Goal: Information Seeking & Learning: Learn about a topic

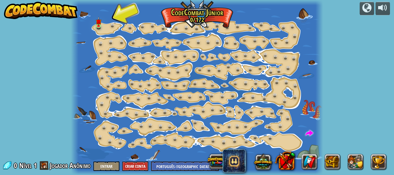
select select "pt-BR"
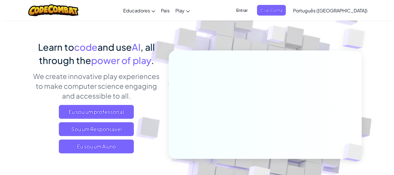
scroll to position [58, 0]
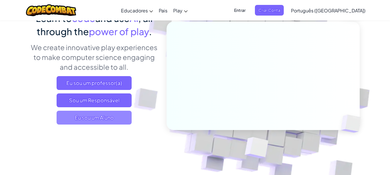
click at [115, 116] on span "Eu sou um Aluno" at bounding box center [94, 118] width 75 height 14
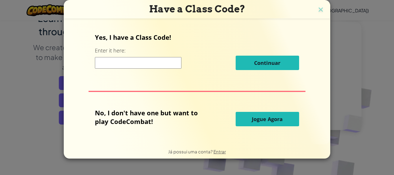
click at [126, 65] on input at bounding box center [138, 63] width 87 height 12
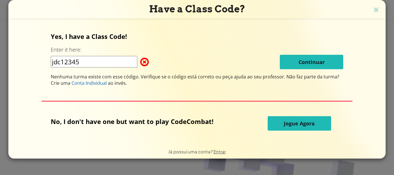
drag, startPoint x: 182, startPoint y: 93, endPoint x: 181, endPoint y: 85, distance: 7.6
click at [181, 85] on div "Yes, I have a Class Code! Enter it here: jdc12345 Continuar Nenhuma turma exist…" at bounding box center [197, 81] width 366 height 113
click at [178, 83] on div "Nenhuma turma existe com esse código. Verifique se o código está correto ou peç…" at bounding box center [197, 80] width 292 height 13
click at [131, 64] on input "jdc12345" at bounding box center [94, 62] width 87 height 12
click at [123, 49] on div "Yes, I have a Class Code! Enter it here: jdc12345 Continuar Nenhuma turma exist…" at bounding box center [197, 59] width 292 height 54
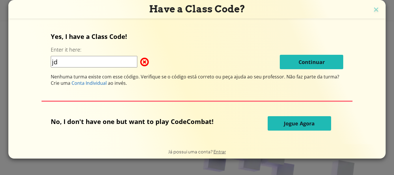
type input "j"
click at [291, 85] on div "Yes, I have a Class Code! Enter it here: BetDayName Continuar Nenhuma turma exi…" at bounding box center [197, 59] width 292 height 54
click at [290, 85] on div "Nenhuma turma existe com esse código. Verifique se o código está correto ou peç…" at bounding box center [197, 80] width 292 height 13
drag, startPoint x: 289, startPoint y: 87, endPoint x: 283, endPoint y: 91, distance: 7.0
click at [286, 87] on div "Yes, I have a Class Code! Enter it here: BetDayName Continuar Nenhuma turma exi…" at bounding box center [197, 81] width 366 height 113
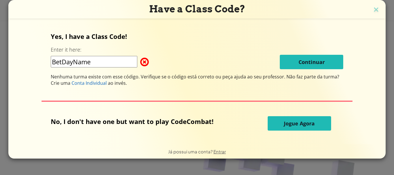
click at [283, 91] on div "Yes, I have a Class Code! Enter it here: BetDayName Continuar Nenhuma turma exi…" at bounding box center [197, 81] width 366 height 113
click at [283, 92] on div "Yes, I have a Class Code! Enter it here: BetDayName Continuar Nenhuma turma exi…" at bounding box center [197, 81] width 366 height 113
click at [77, 63] on input "BetDayName" at bounding box center [94, 62] width 87 height 12
click at [61, 59] on input "BetDayName" at bounding box center [94, 62] width 87 height 12
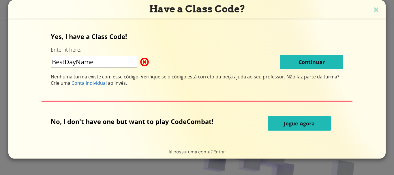
type input "BestDayName"
drag, startPoint x: 311, startPoint y: 66, endPoint x: 306, endPoint y: 68, distance: 5.3
click at [306, 68] on div "Yes, I have a Class Code! Enter it here: BestDayName Continuar Nenhuma turma ex…" at bounding box center [197, 81] width 366 height 113
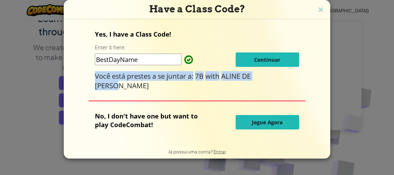
click at [248, 65] on button "Continuar" at bounding box center [267, 59] width 63 height 14
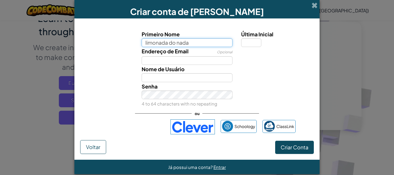
type input "limonada do nada"
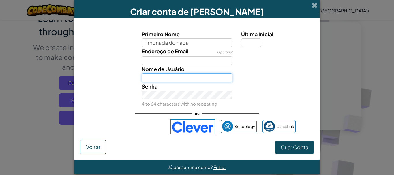
type input "Limonada do nada"
click at [209, 74] on input "Limonada do nada" at bounding box center [187, 77] width 91 height 9
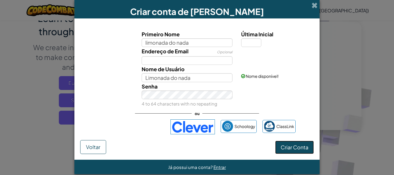
click at [283, 145] on span "Criar Conta" at bounding box center [295, 147] width 28 height 7
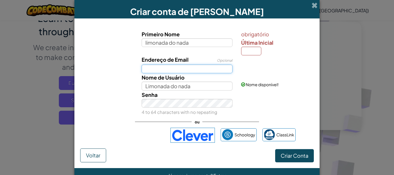
click at [163, 70] on input "Endereço de Email" at bounding box center [187, 69] width 91 height 9
click at [256, 55] on input "Última Inicial" at bounding box center [251, 51] width 20 height 9
type input "a"
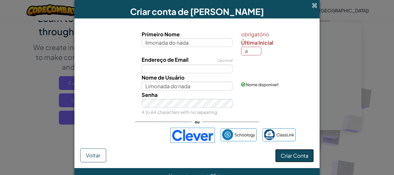
type input "Limonada do nadaA"
click at [288, 150] on button "Criar Conta" at bounding box center [294, 155] width 39 height 13
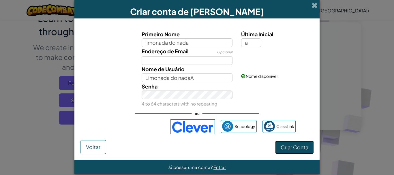
click at [290, 153] on button "Criar Conta" at bounding box center [294, 147] width 39 height 13
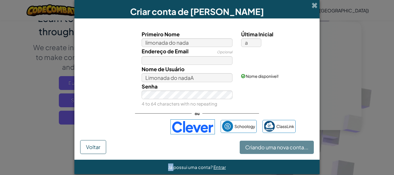
click at [290, 153] on div "Criando uma nova conta... Voltar" at bounding box center [197, 147] width 234 height 14
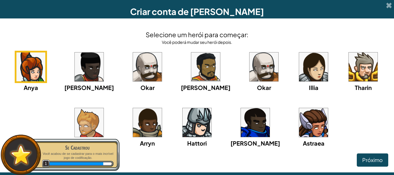
drag, startPoint x: 280, startPoint y: 1, endPoint x: 320, endPoint y: 152, distance: 155.7
click at [320, 152] on div "Anya Ida Okar Alejandro Okar Illia Tharin Ned Arryn Hattori Gordon Astraea" at bounding box center [197, 106] width 382 height 111
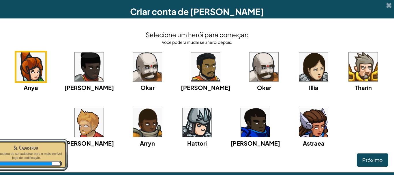
click at [139, 66] on img at bounding box center [147, 66] width 29 height 29
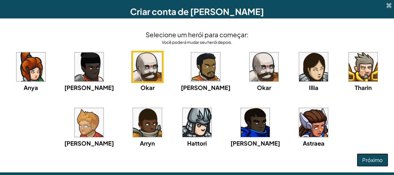
click at [366, 162] on span "Próximo" at bounding box center [372, 160] width 20 height 7
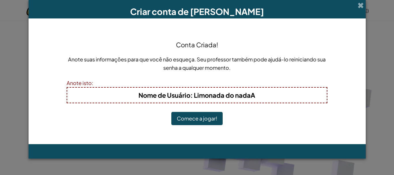
drag, startPoint x: 205, startPoint y: 119, endPoint x: 203, endPoint y: 115, distance: 5.3
click at [206, 112] on button "Comece a jogar!" at bounding box center [196, 118] width 51 height 13
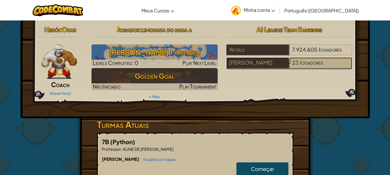
click at [300, 65] on span "Jogadores" at bounding box center [311, 62] width 24 height 7
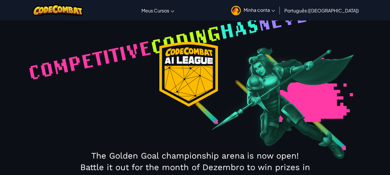
select select "689f69b095ea9964e0fe7606"
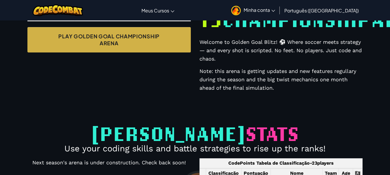
scroll to position [194, 0]
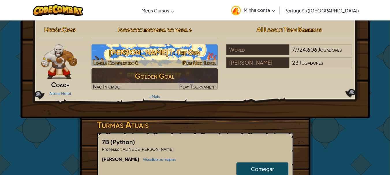
click at [144, 57] on h3 "[PERSON_NAME] 1: The Gem" at bounding box center [154, 52] width 126 height 13
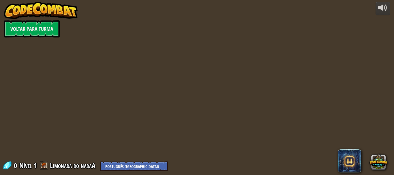
select select "pt-BR"
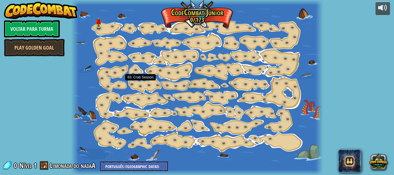
select select "pt-BR"
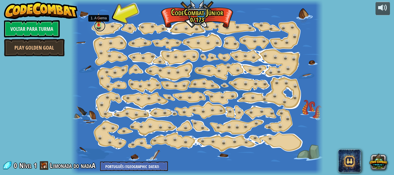
click at [96, 29] on link at bounding box center [100, 26] width 12 height 12
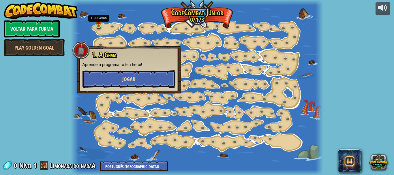
click at [133, 74] on button "Jogar" at bounding box center [128, 78] width 93 height 17
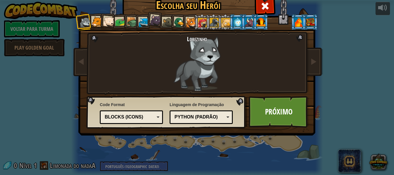
click at [256, 23] on div at bounding box center [260, 21] width 9 height 9
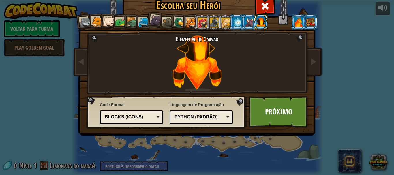
click at [241, 23] on li at bounding box center [249, 22] width 16 height 16
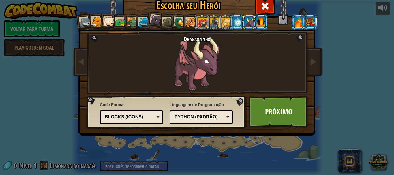
click at [297, 19] on div at bounding box center [298, 21] width 9 height 9
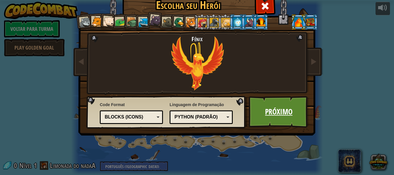
click at [275, 115] on link "Próximo" at bounding box center [279, 112] width 60 height 32
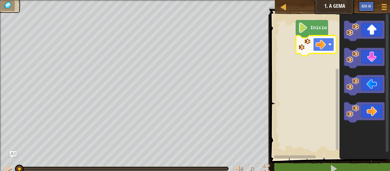
click at [331, 42] on rect "Espaço de trabalho do Blockly" at bounding box center [323, 44] width 21 height 13
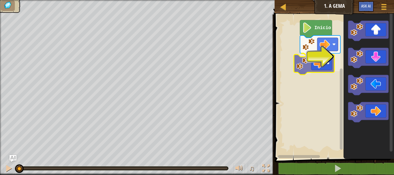
click at [322, 67] on div "Início" at bounding box center [333, 85] width 121 height 147
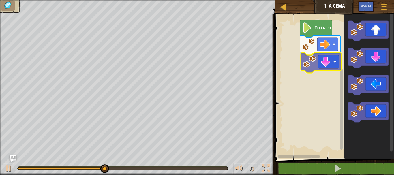
click at [336, 59] on div "Início" at bounding box center [333, 85] width 121 height 147
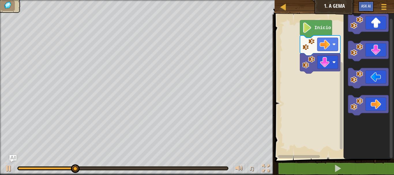
click at [344, 97] on icon "Espaço de trabalho do Blockly" at bounding box center [369, 85] width 50 height 147
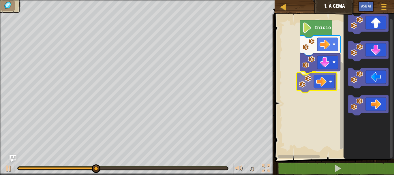
click at [304, 80] on div "Início" at bounding box center [333, 85] width 121 height 147
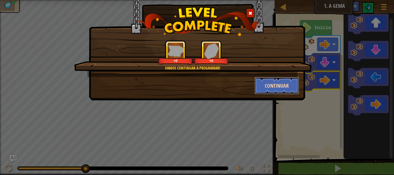
click at [281, 88] on button "Continuar" at bounding box center [277, 85] width 45 height 17
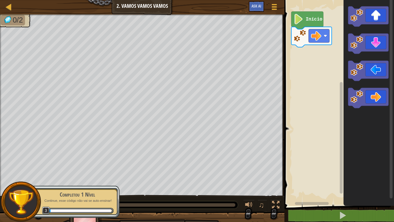
click at [341, 37] on div "Início" at bounding box center [338, 101] width 111 height 208
click at [305, 59] on div "Início" at bounding box center [338, 101] width 111 height 208
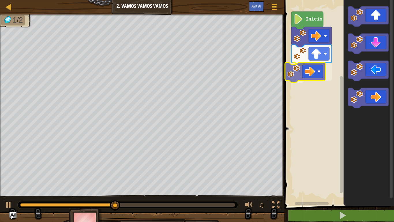
click at [298, 73] on div "Início" at bounding box center [338, 101] width 111 height 208
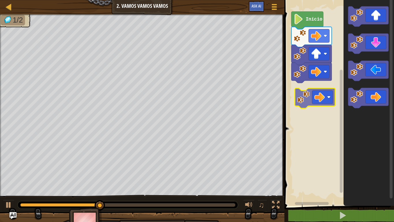
click at [308, 101] on div "Início" at bounding box center [338, 101] width 111 height 208
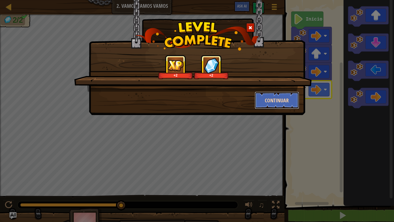
click at [285, 108] on button "Continuar" at bounding box center [277, 99] width 45 height 17
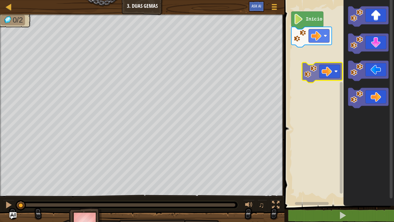
click at [299, 71] on div "Início" at bounding box center [338, 101] width 111 height 208
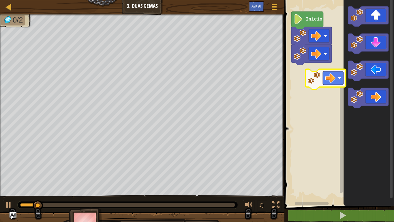
click at [322, 80] on div "Início" at bounding box center [338, 101] width 111 height 208
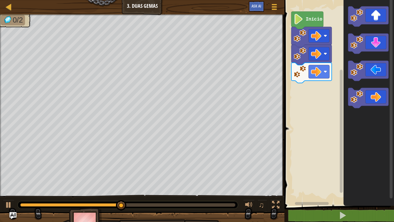
click at [344, 65] on icon "Espaço de trabalho do Blockly" at bounding box center [369, 101] width 50 height 208
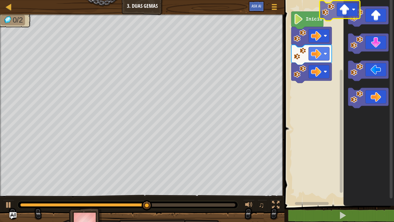
click at [325, 10] on div "Início" at bounding box center [338, 101] width 111 height 208
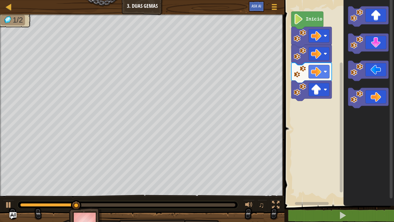
click at [346, 67] on icon "Espaço de trabalho do Blockly" at bounding box center [369, 101] width 50 height 208
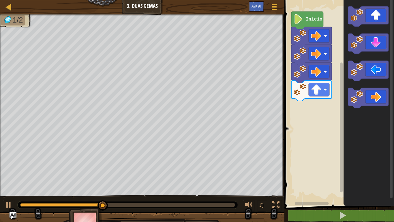
click at [323, 70] on div "Início" at bounding box center [338, 101] width 111 height 208
click at [353, 51] on icon "Espaço de trabalho do Blockly" at bounding box center [368, 43] width 40 height 20
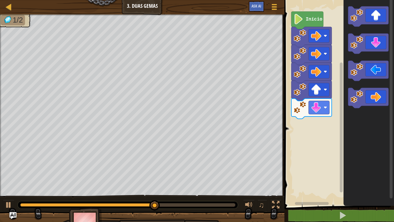
click at [310, 146] on div "Início" at bounding box center [338, 101] width 111 height 208
click at [312, 111] on div "Início" at bounding box center [338, 101] width 111 height 208
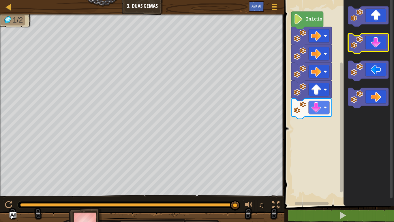
click at [369, 36] on icon "Espaço de trabalho do Blockly" at bounding box center [369, 101] width 50 height 208
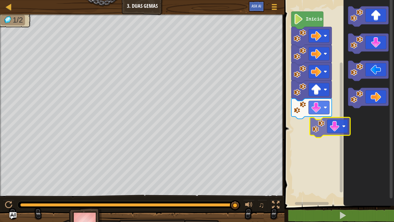
click at [327, 119] on div "Início" at bounding box center [338, 101] width 111 height 208
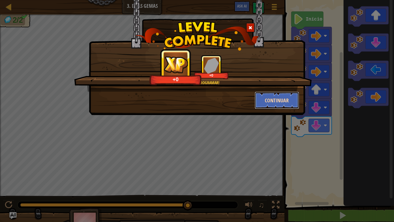
click at [293, 100] on button "Continuar" at bounding box center [277, 99] width 45 height 17
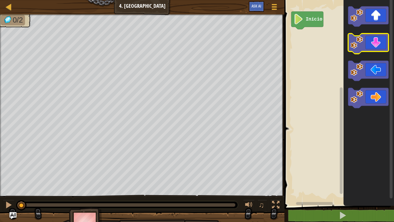
click at [332, 45] on div "Início" at bounding box center [338, 101] width 111 height 208
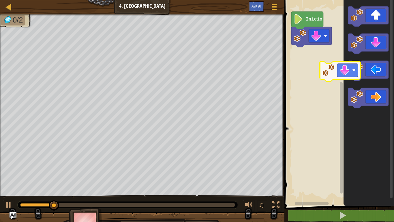
click at [327, 70] on div "Início" at bounding box center [338, 101] width 111 height 208
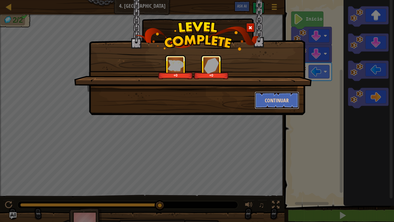
click at [271, 101] on button "Continuar" at bounding box center [277, 99] width 45 height 17
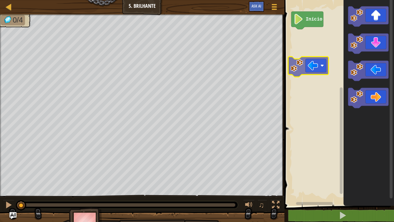
click at [300, 72] on div "Início" at bounding box center [338, 101] width 111 height 208
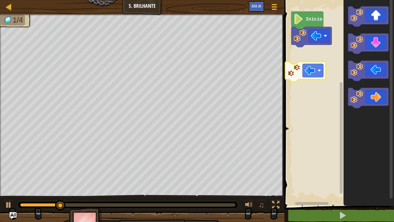
click at [288, 73] on div "Início" at bounding box center [338, 101] width 111 height 208
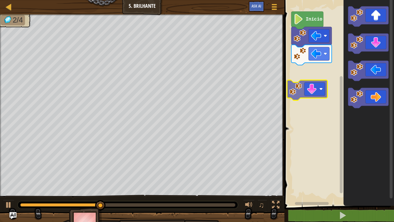
click at [307, 93] on div "Início" at bounding box center [338, 101] width 111 height 208
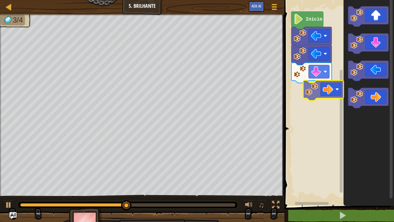
click at [335, 96] on div "Início" at bounding box center [338, 101] width 111 height 208
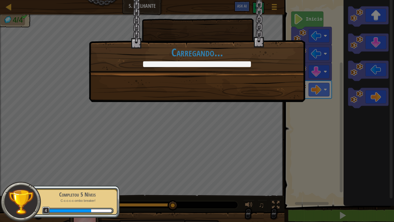
click at [243, 155] on div "+0 +0 Continuar Carregando..." at bounding box center [197, 111] width 394 height 222
click at [243, 155] on div "+3 +0 Continuar Carregando..." at bounding box center [197, 111] width 394 height 222
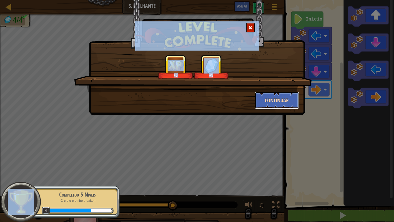
click at [286, 104] on button "Continuar" at bounding box center [277, 99] width 45 height 17
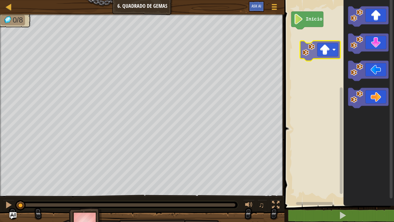
click at [315, 56] on div "Início" at bounding box center [338, 101] width 111 height 208
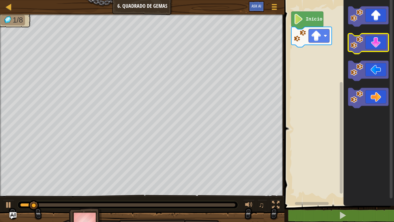
click at [359, 49] on icon "Espaço de trabalho do Blockly" at bounding box center [368, 43] width 40 height 20
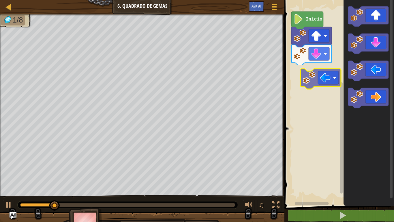
click at [328, 80] on div "Início" at bounding box center [338, 101] width 111 height 208
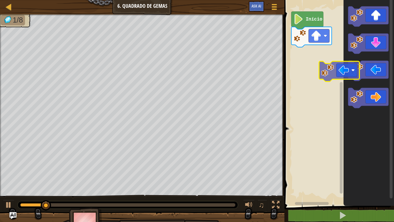
click at [345, 75] on icon "Espaço de trabalho do Blockly" at bounding box center [369, 101] width 50 height 208
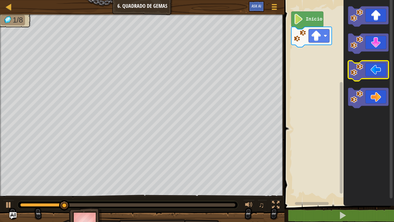
click at [371, 76] on icon "Espaço de trabalho do Blockly" at bounding box center [368, 71] width 40 height 20
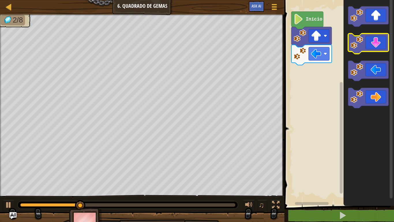
click at [364, 47] on icon "Espaço de trabalho do Blockly" at bounding box center [368, 43] width 40 height 20
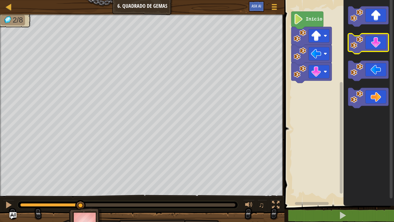
click at [364, 47] on icon "Espaço de trabalho do Blockly" at bounding box center [368, 43] width 40 height 20
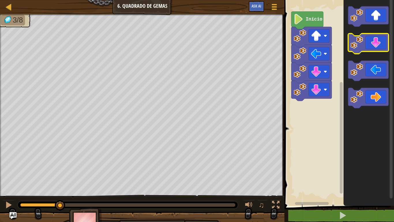
click at [364, 47] on icon "Espaço de trabalho do Blockly" at bounding box center [368, 43] width 40 height 20
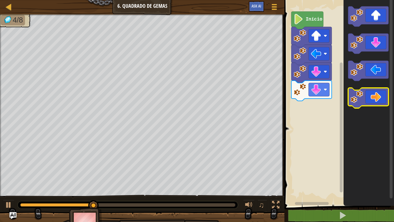
click at [373, 97] on icon "Espaço de trabalho do Blockly" at bounding box center [368, 98] width 40 height 20
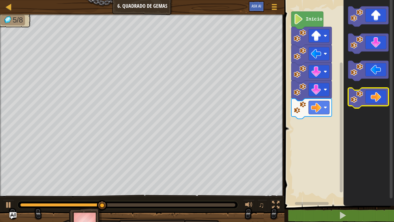
click at [373, 97] on icon "Espaço de trabalho do Blockly" at bounding box center [368, 98] width 40 height 20
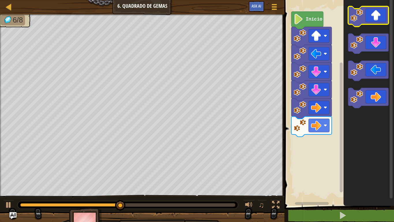
click at [381, 14] on icon "Espaço de trabalho do Blockly" at bounding box center [368, 16] width 40 height 20
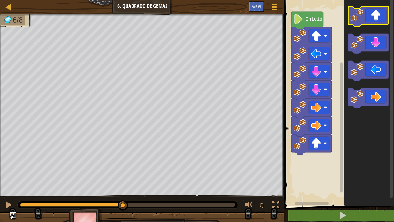
click at [381, 14] on icon "Espaço de trabalho do Blockly" at bounding box center [368, 16] width 40 height 20
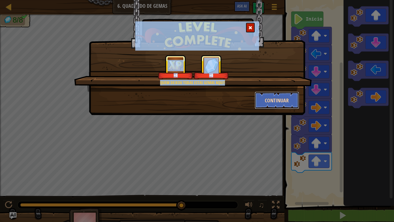
click at [281, 106] on button "Continuar" at bounding box center [277, 99] width 45 height 17
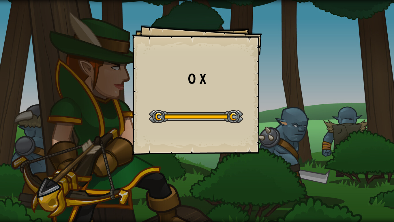
drag, startPoint x: 241, startPoint y: 145, endPoint x: 188, endPoint y: 180, distance: 62.9
click at [188, 175] on div "O X Goals Start Level Erro ao carregar do servidor Você precisa de uma assinatu…" at bounding box center [197, 111] width 394 height 222
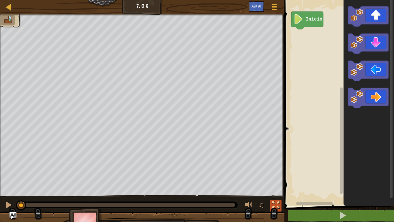
click at [275, 175] on div at bounding box center [275, 204] width 7 height 7
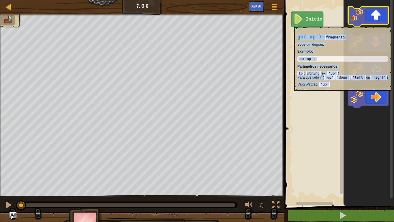
click at [371, 24] on icon "Espaço de trabalho do Blockly" at bounding box center [368, 16] width 40 height 20
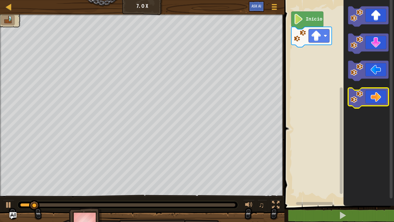
click at [375, 103] on icon "Espaço de trabalho do Blockly" at bounding box center [368, 98] width 40 height 20
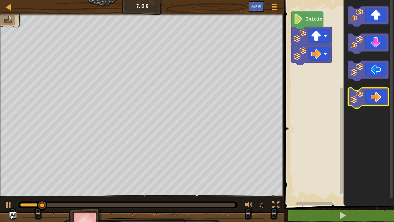
click at [375, 103] on icon "Espaço de trabalho do Blockly" at bounding box center [368, 98] width 40 height 20
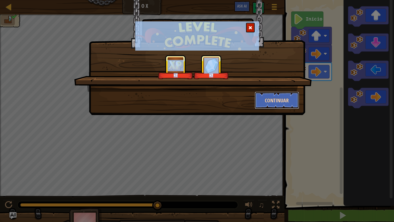
click at [282, 100] on button "Continuar" at bounding box center [277, 99] width 45 height 17
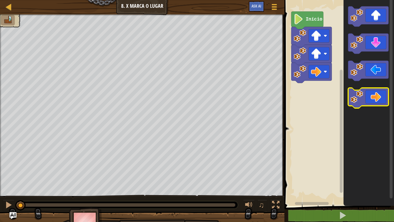
click at [361, 102] on image "Espaço de trabalho do Blockly" at bounding box center [356, 96] width 13 height 13
click at [362, 101] on image "Espaço de trabalho do Blockly" at bounding box center [356, 96] width 13 height 13
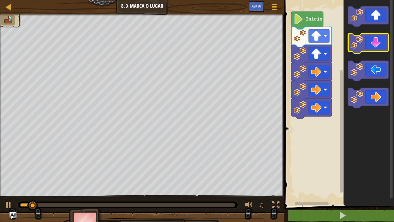
click at [362, 48] on image "Espaço de trabalho do Blockly" at bounding box center [356, 42] width 13 height 13
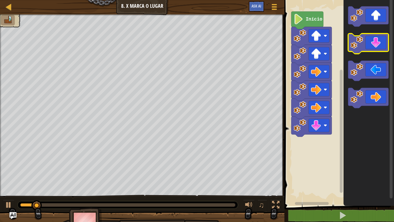
click at [362, 48] on image "Espaço de trabalho do Blockly" at bounding box center [356, 42] width 13 height 13
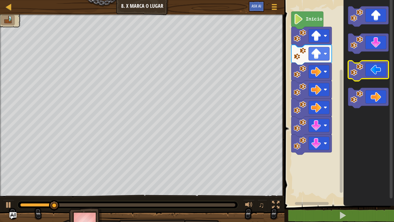
click at [378, 79] on rect "Espaço de trabalho do Blockly" at bounding box center [368, 71] width 40 height 20
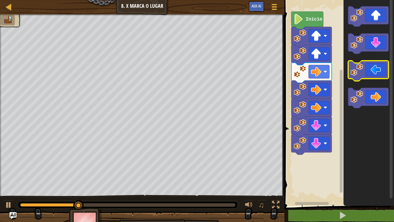
click at [377, 76] on icon "Espaço de trabalho do Blockly" at bounding box center [368, 71] width 40 height 20
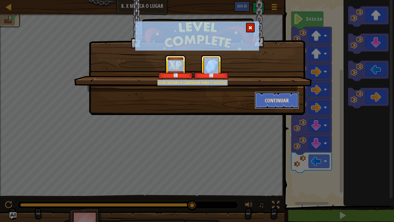
click at [287, 106] on button "Continuar" at bounding box center [277, 99] width 45 height 17
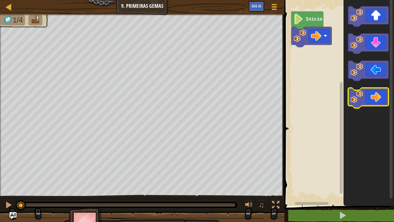
click at [384, 100] on icon "Espaço de trabalho do Blockly" at bounding box center [368, 98] width 40 height 20
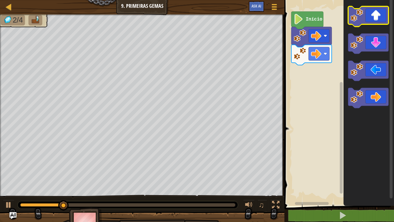
click at [368, 16] on icon "Espaço de trabalho do Blockly" at bounding box center [368, 16] width 40 height 20
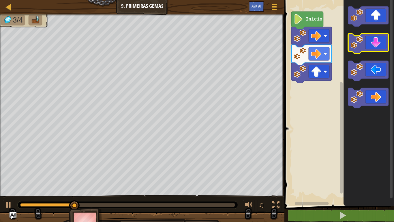
click at [384, 42] on icon "Espaço de trabalho do Blockly" at bounding box center [368, 43] width 40 height 20
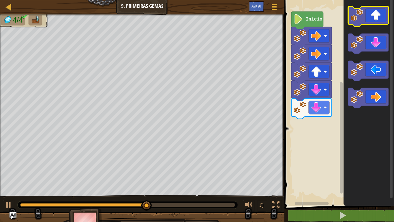
click at [372, 66] on g "Espaço de trabalho do Blockly" at bounding box center [368, 57] width 40 height 102
click at [368, 22] on icon "Espaço de trabalho do Blockly" at bounding box center [368, 16] width 40 height 20
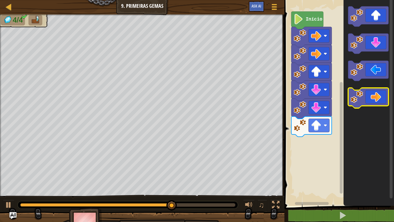
click at [375, 89] on icon "Espaço de trabalho do Blockly" at bounding box center [368, 98] width 40 height 20
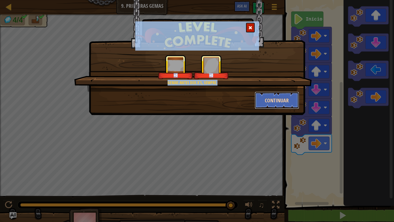
click at [276, 101] on button "Continuar" at bounding box center [277, 99] width 45 height 17
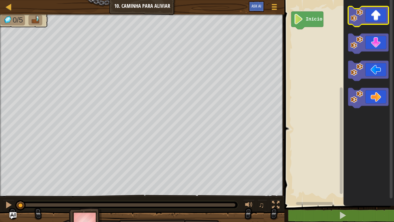
click at [358, 18] on image "Espaço de trabalho do Blockly" at bounding box center [356, 15] width 13 height 13
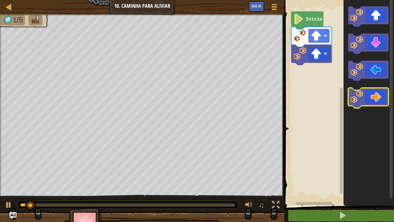
click at [383, 105] on icon "Espaço de trabalho do Blockly" at bounding box center [368, 98] width 40 height 20
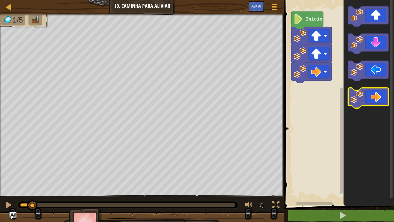
click at [383, 105] on icon "Espaço de trabalho do Blockly" at bounding box center [368, 98] width 40 height 20
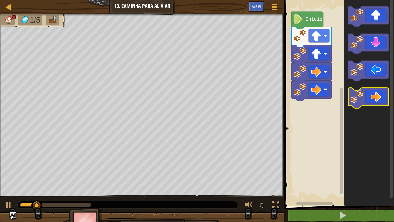
click at [383, 105] on icon "Espaço de trabalho do Blockly" at bounding box center [368, 98] width 40 height 20
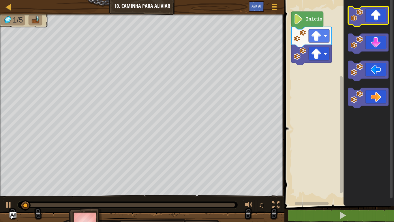
click at [374, 15] on icon "Espaço de trabalho do Blockly" at bounding box center [368, 16] width 40 height 20
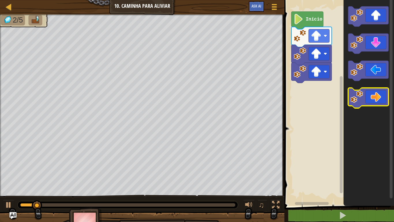
click at [371, 105] on icon "Espaço de trabalho do Blockly" at bounding box center [368, 98] width 40 height 20
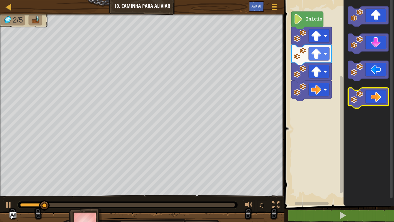
click at [371, 105] on icon "Espaço de trabalho do Blockly" at bounding box center [368, 98] width 40 height 20
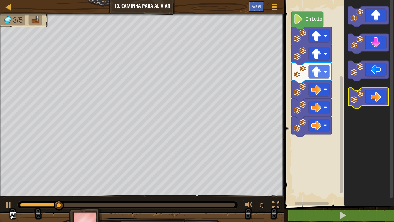
click at [371, 105] on icon "Espaço de trabalho do Blockly" at bounding box center [368, 98] width 40 height 20
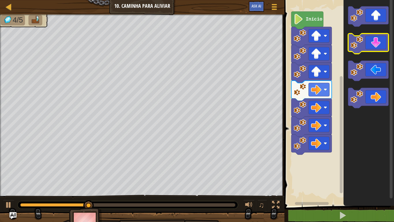
click at [364, 51] on icon "Espaço de trabalho do Blockly" at bounding box center [368, 43] width 40 height 20
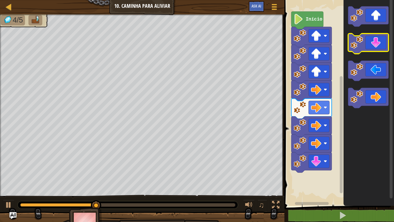
click at [364, 51] on icon "Espaço de trabalho do Blockly" at bounding box center [368, 43] width 40 height 20
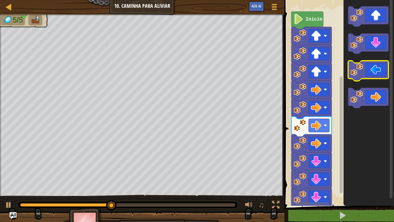
click at [369, 65] on icon "Espaço de trabalho do Blockly" at bounding box center [368, 71] width 40 height 20
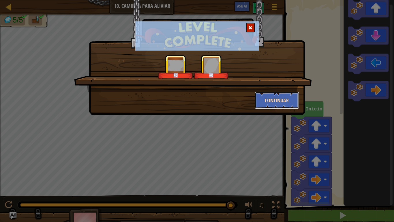
click at [269, 107] on button "Continuar" at bounding box center [277, 99] width 45 height 17
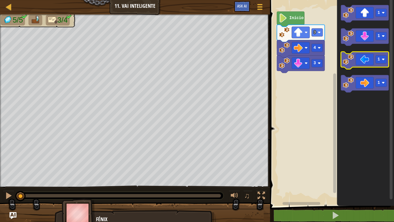
click at [370, 60] on icon "Espaço de trabalho do Blockly" at bounding box center [365, 60] width 48 height 17
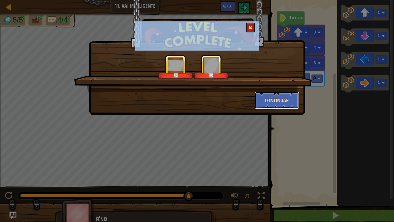
click at [269, 91] on button "Continuar" at bounding box center [277, 99] width 45 height 17
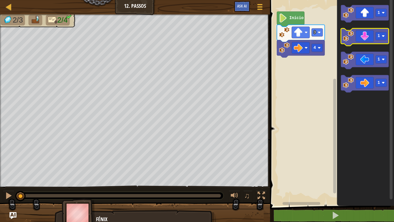
click at [355, 40] on icon "Espaço de trabalho do Blockly" at bounding box center [365, 36] width 48 height 17
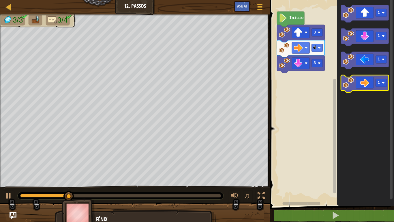
click at [362, 84] on icon "Espaço de trabalho do Blockly" at bounding box center [365, 83] width 48 height 17
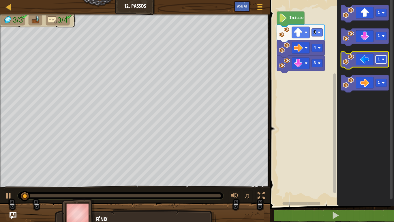
click at [376, 61] on rect "Espaço de trabalho do Blockly" at bounding box center [381, 59] width 11 height 8
click at [370, 61] on icon "Espaço de trabalho do Blockly" at bounding box center [365, 60] width 48 height 17
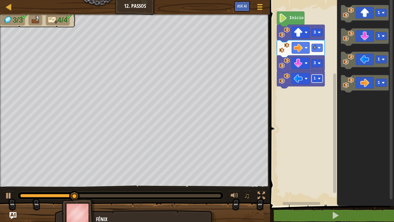
click at [317, 80] on rect "Espaço de trabalho do Blockly" at bounding box center [317, 78] width 11 height 8
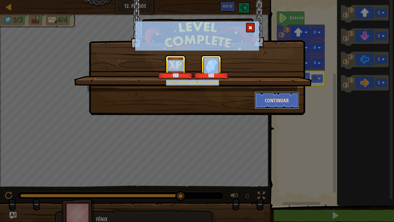
click at [283, 105] on button "Continuar" at bounding box center [277, 99] width 45 height 17
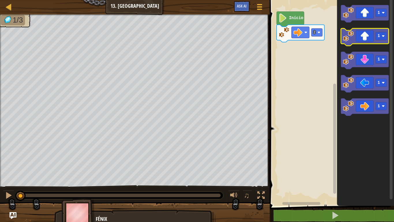
click at [362, 42] on icon "Espaço de trabalho do Blockly" at bounding box center [365, 36] width 48 height 17
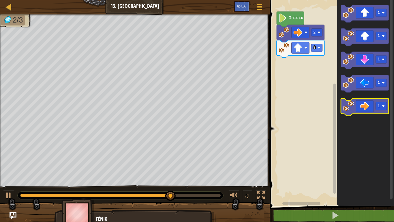
click at [367, 99] on icon "Espaço de trabalho do Blockly" at bounding box center [365, 106] width 48 height 17
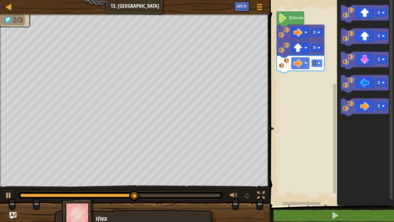
click at [312, 66] on rect "Espaço de trabalho do Blockly" at bounding box center [316, 63] width 11 height 8
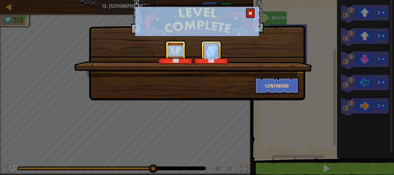
click at [246, 114] on div "+13 +13 Continuar" at bounding box center [197, 87] width 394 height 175
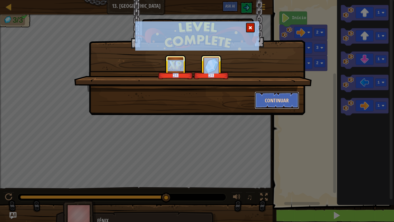
click at [292, 94] on button "Continuar" at bounding box center [277, 99] width 45 height 17
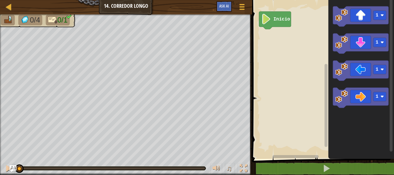
click at [275, 141] on rect "Espaço de trabalho do Blockly" at bounding box center [322, 78] width 144 height 162
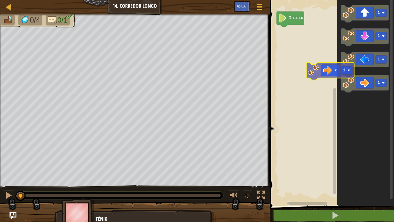
click at [310, 70] on div "Início 1 1 1 1 1" at bounding box center [331, 101] width 126 height 208
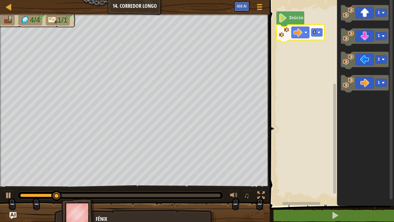
click at [316, 37] on icon "Espaço de trabalho do Blockly" at bounding box center [301, 33] width 48 height 17
click at [316, 36] on rect "Espaço de trabalho do Blockly" at bounding box center [316, 32] width 11 height 8
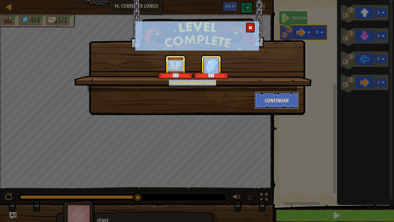
click at [283, 102] on button "Continuar" at bounding box center [277, 99] width 45 height 17
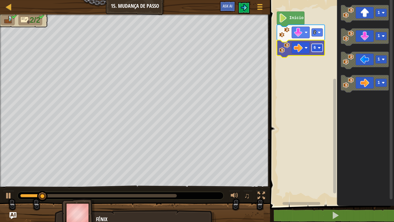
click at [319, 49] on image "Espaço de trabalho do Blockly" at bounding box center [319, 47] width 3 height 3
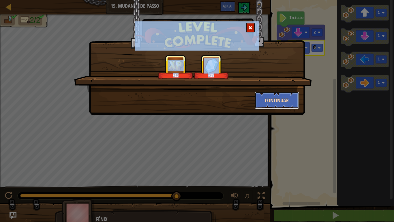
click at [264, 93] on button "Continuar" at bounding box center [277, 99] width 45 height 17
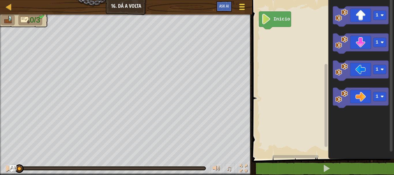
click at [245, 7] on div at bounding box center [242, 7] width 8 height 8
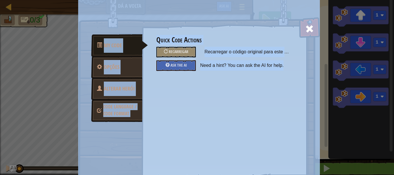
drag, startPoint x: 304, startPoint y: 28, endPoint x: 306, endPoint y: 24, distance: 4.2
click at [305, 27] on span at bounding box center [309, 28] width 9 height 9
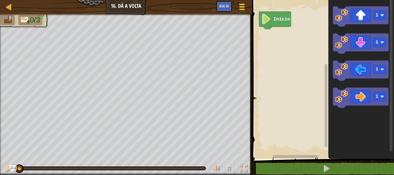
click at [248, 6] on button "Menu do Jogo" at bounding box center [241, 8] width 15 height 14
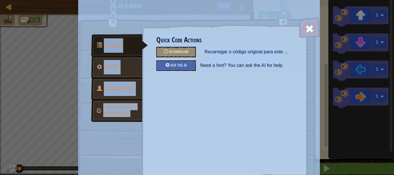
click at [124, 96] on link "Alterar Herói" at bounding box center [116, 89] width 51 height 22
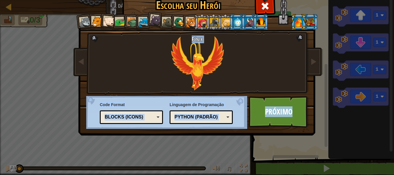
click at [253, 23] on li at bounding box center [261, 22] width 16 height 16
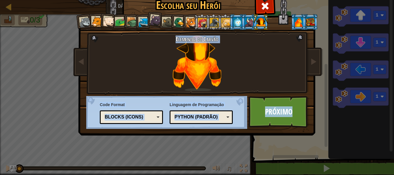
click at [314, 19] on li at bounding box center [311, 22] width 16 height 16
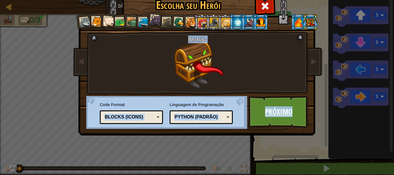
click at [280, 103] on link "Próximo" at bounding box center [279, 112] width 60 height 32
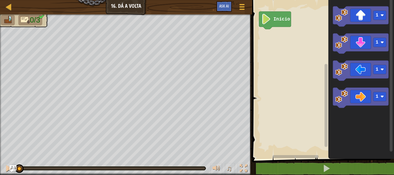
click at [250, 119] on div "Mapa Júnior 16. Dá a Volta Menu do Jogo Ask AI 1 הההההההההההההההההההההההההההההה…" at bounding box center [197, 87] width 394 height 175
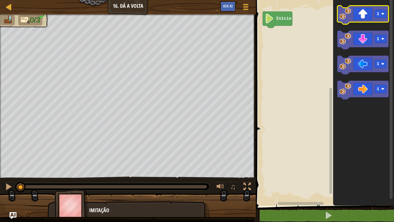
click at [356, 8] on icon "Espaço de trabalho do Blockly" at bounding box center [362, 15] width 51 height 19
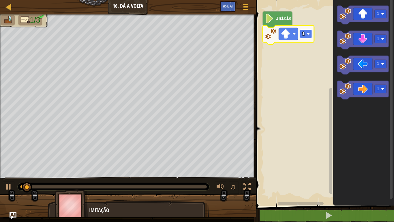
click at [312, 35] on rect "Espaço de trabalho do Blockly" at bounding box center [306, 34] width 12 height 9
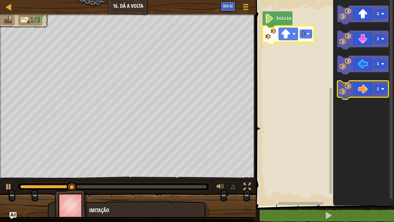
click at [361, 83] on icon "Espaço de trabalho do Blockly" at bounding box center [362, 89] width 51 height 19
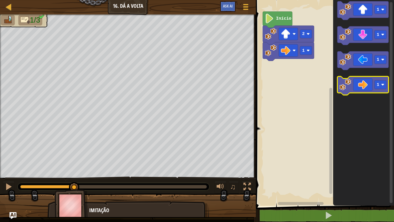
click at [361, 82] on icon "Espaço de trabalho do Blockly" at bounding box center [362, 85] width 51 height 19
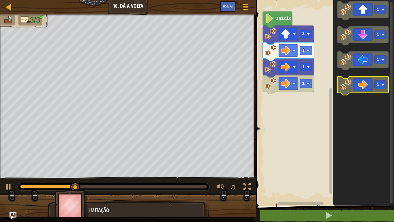
click at [361, 84] on icon "Espaço de trabalho do Blockly" at bounding box center [362, 85] width 51 height 19
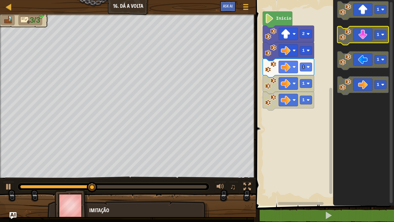
click at [361, 41] on icon "Espaço de trabalho do Blockly" at bounding box center [362, 35] width 51 height 19
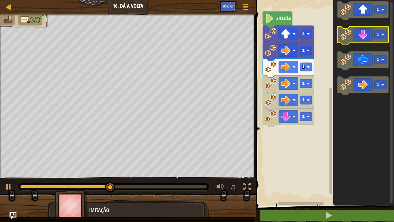
click at [363, 36] on icon "Espaço de trabalho do Blockly" at bounding box center [362, 35] width 51 height 19
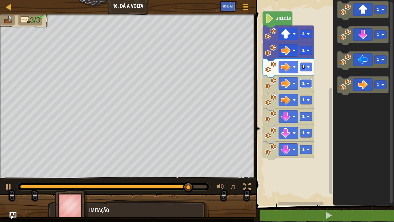
click at [304, 84] on text "1" at bounding box center [303, 83] width 3 height 5
click at [327, 97] on rect "Espaço de trabalho do Blockly" at bounding box center [324, 101] width 140 height 208
click at [305, 72] on icon "Espaço de trabalho do Blockly" at bounding box center [288, 68] width 51 height 19
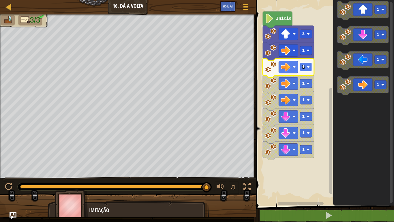
click at [306, 69] on rect "Espaço de trabalho do Blockly" at bounding box center [306, 67] width 12 height 9
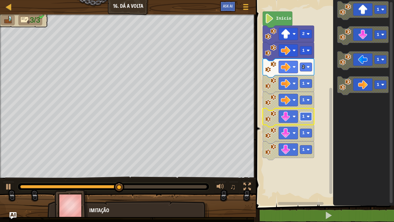
click at [303, 117] on text "1" at bounding box center [303, 116] width 3 height 5
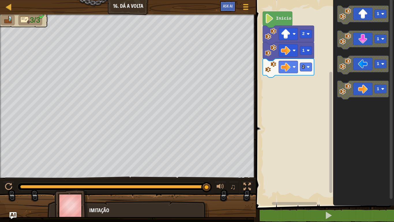
click at [321, 65] on div "Início 2 1 2 1 1 1 1" at bounding box center [324, 101] width 140 height 208
click at [357, 45] on icon "Espaço de trabalho do Blockly" at bounding box center [362, 40] width 51 height 19
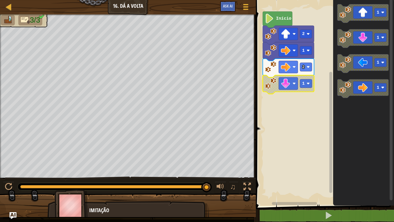
click at [307, 89] on icon "Espaço de trabalho do Blockly" at bounding box center [288, 84] width 51 height 19
click at [308, 88] on rect "Espaço de trabalho do Blockly" at bounding box center [306, 83] width 12 height 9
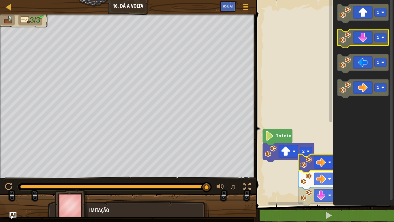
click at [338, 45] on div "Início 2 1 2 3 1 1 1 1" at bounding box center [324, 101] width 140 height 208
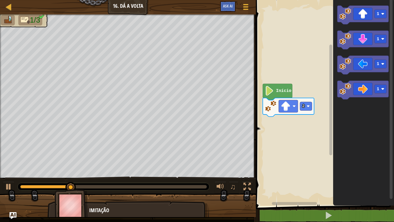
click at [337, 103] on icon "1 1 1 1" at bounding box center [363, 101] width 61 height 208
click at [383, 87] on g "1" at bounding box center [381, 89] width 12 height 9
click at [367, 94] on icon "Espaço de trabalho do Blockly" at bounding box center [362, 89] width 51 height 19
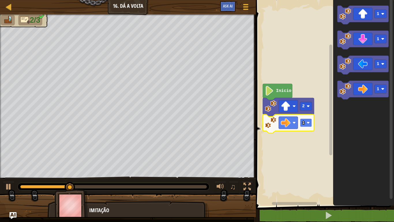
click at [307, 123] on image "Espaço de trabalho do Blockly" at bounding box center [308, 122] width 3 height 3
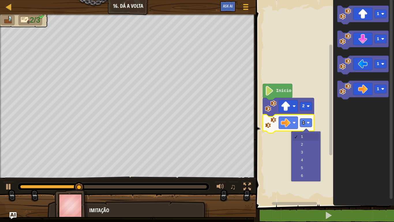
drag, startPoint x: 303, startPoint y: 132, endPoint x: 308, endPoint y: 140, distance: 9.7
click at [306, 137] on div "1 2 3 4 5 6" at bounding box center [305, 156] width 29 height 50
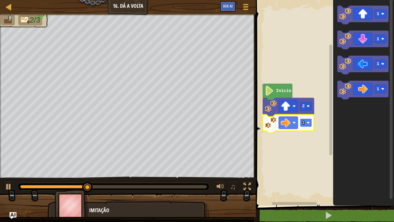
click at [305, 123] on rect "Espaço de trabalho do Blockly" at bounding box center [306, 122] width 12 height 9
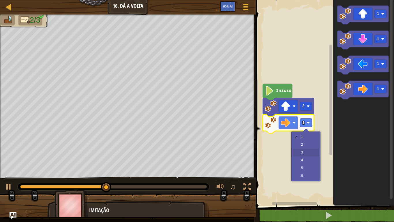
drag, startPoint x: 313, startPoint y: 149, endPoint x: 312, endPoint y: 145, distance: 4.6
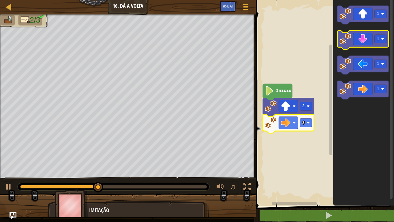
click at [360, 45] on icon "Espaço de trabalho do Blockly" at bounding box center [362, 40] width 51 height 19
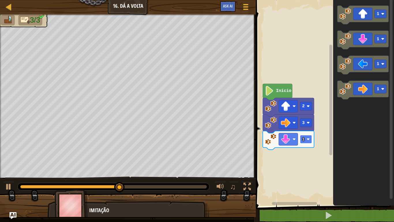
click at [308, 138] on image "Espaço de trabalho do Blockly" at bounding box center [308, 138] width 3 height 3
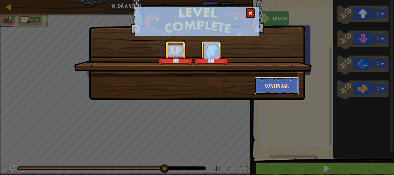
click at [289, 88] on button "Continuar" at bounding box center [277, 85] width 45 height 17
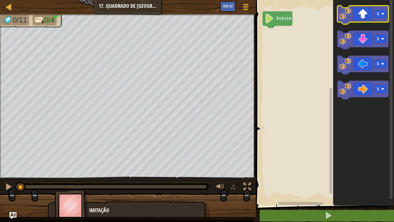
click at [368, 16] on icon "Espaço de trabalho do Blockly" at bounding box center [362, 15] width 51 height 19
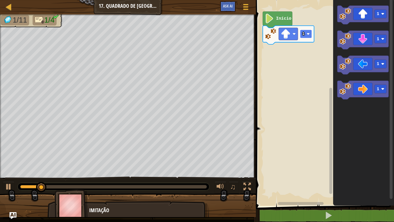
click at [310, 37] on rect "Espaço de trabalho do Blockly" at bounding box center [306, 34] width 12 height 9
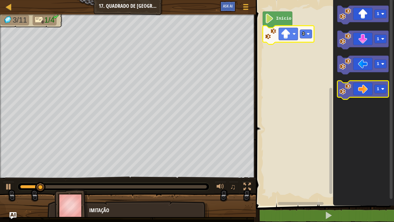
click at [354, 87] on icon "Espaço de trabalho do Blockly" at bounding box center [362, 89] width 51 height 19
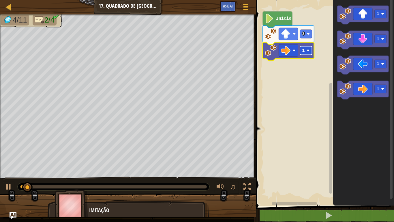
click at [309, 52] on image "Espaço de trabalho do Blockly" at bounding box center [308, 50] width 3 height 3
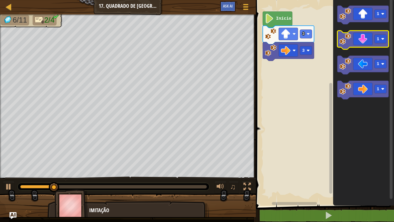
click at [363, 44] on icon "Espaço de trabalho do Blockly" at bounding box center [362, 40] width 51 height 19
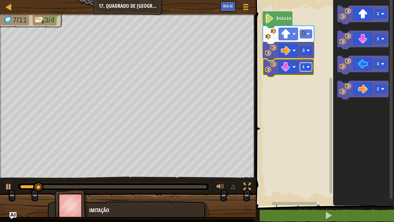
click at [311, 69] on rect "Espaço de trabalho do Blockly" at bounding box center [306, 67] width 12 height 9
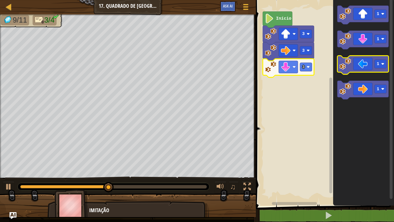
click at [364, 68] on icon "Espaço de trabalho do Blockly" at bounding box center [362, 65] width 51 height 19
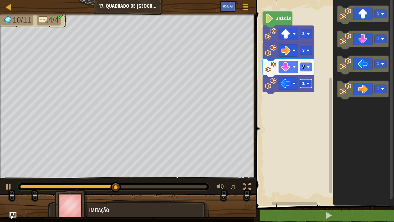
click at [307, 83] on image "Espaço de trabalho do Blockly" at bounding box center [308, 83] width 3 height 3
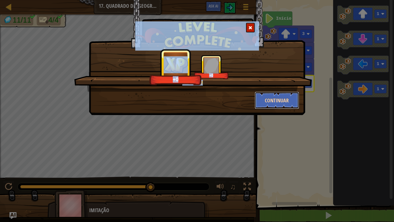
click at [279, 99] on button "Continuar" at bounding box center [277, 99] width 45 height 17
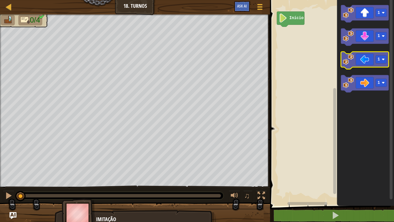
click at [368, 65] on icon "Espaço de trabalho do Blockly" at bounding box center [365, 60] width 48 height 17
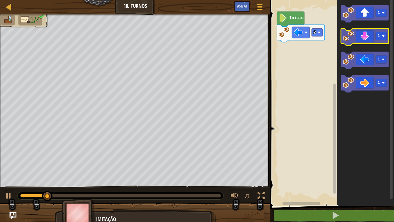
click at [364, 43] on icon "Espaço de trabalho do Blockly" at bounding box center [365, 36] width 48 height 17
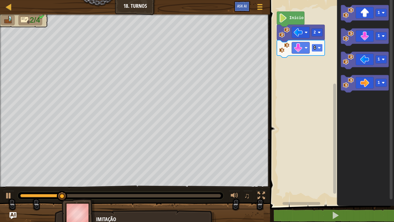
click at [319, 48] on image "Espaço de trabalho do Blockly" at bounding box center [319, 47] width 3 height 3
click at [356, 85] on icon "Espaço de trabalho do Blockly" at bounding box center [365, 83] width 48 height 17
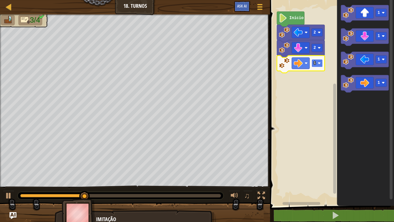
click at [315, 66] on rect "Espaço de trabalho do Blockly" at bounding box center [317, 63] width 11 height 8
click at [319, 64] on image "Espaço de trabalho do Blockly" at bounding box center [319, 62] width 3 height 3
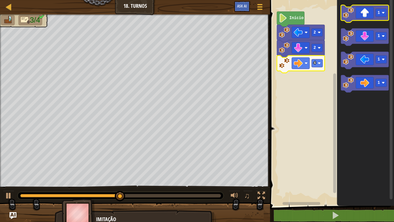
click at [371, 16] on icon "Espaço de trabalho do Blockly" at bounding box center [365, 13] width 48 height 17
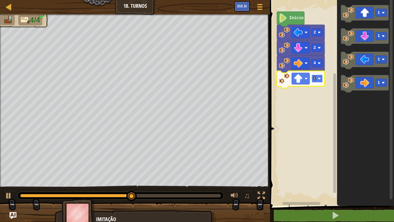
click at [319, 82] on rect "Espaço de trabalho do Blockly" at bounding box center [317, 78] width 11 height 8
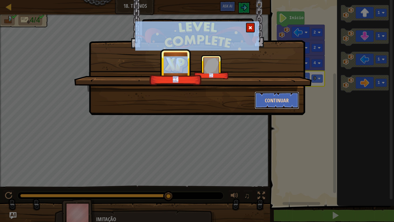
click at [278, 96] on button "Continuar" at bounding box center [277, 99] width 45 height 17
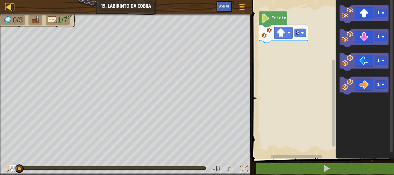
click at [10, 7] on div at bounding box center [8, 6] width 7 height 7
select select "pt-BR"
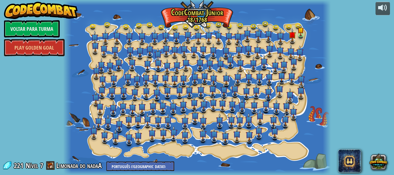
select select "pt-BR"
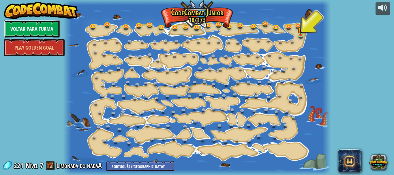
click at [32, 30] on link "Voltar para Turma" at bounding box center [32, 28] width 56 height 17
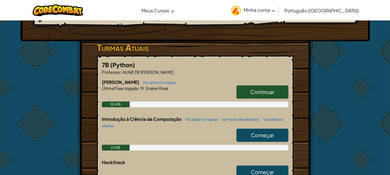
scroll to position [92, 0]
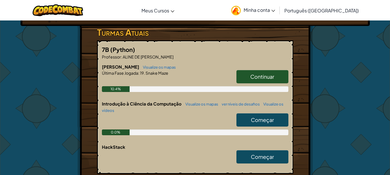
click at [249, 117] on link "Começar" at bounding box center [262, 119] width 52 height 13
select select "pt-BR"
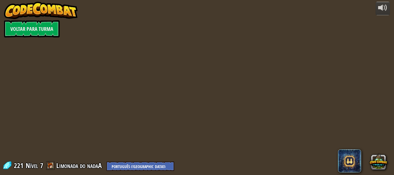
select select "pt-BR"
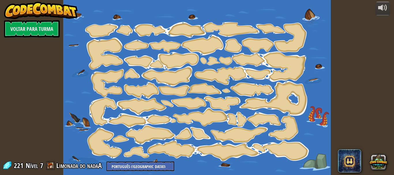
select select "pt-BR"
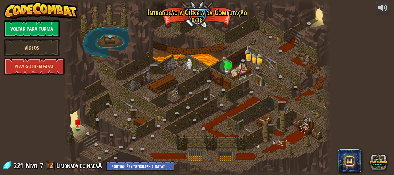
select select "pt-BR"
click at [75, 126] on img at bounding box center [78, 119] width 6 height 14
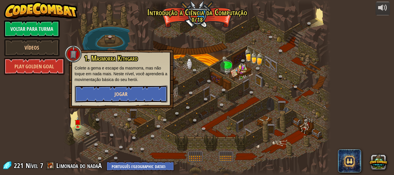
click at [118, 95] on span "Jogar" at bounding box center [121, 94] width 13 height 7
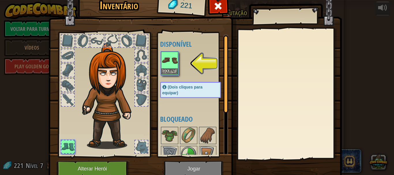
click at [166, 64] on img at bounding box center [170, 60] width 16 height 16
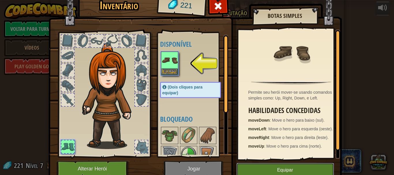
click at [285, 169] on button "Equipar" at bounding box center [285, 170] width 97 height 14
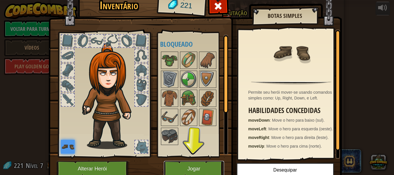
click at [188, 168] on button "Jogar" at bounding box center [194, 169] width 60 height 16
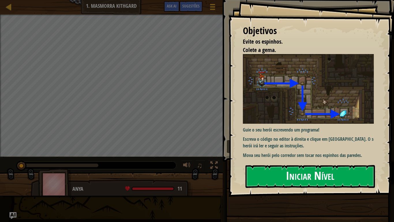
click at [330, 175] on button "Iniciar Nível" at bounding box center [310, 176] width 130 height 23
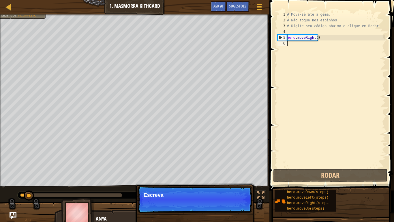
scroll to position [3, 0]
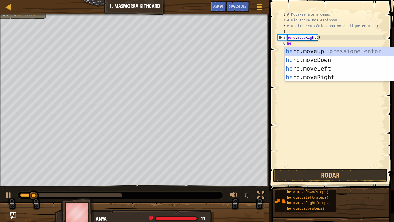
type textarea "her"
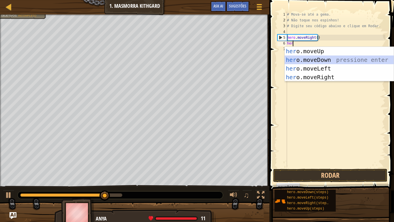
click at [324, 60] on div "her o.moveUp pressione enter her o.moveDown pressione enter her o.moveLeft pres…" at bounding box center [339, 73] width 109 height 52
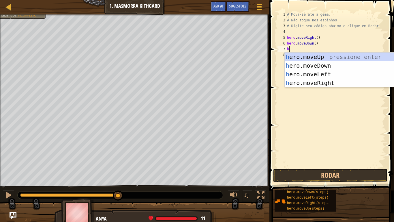
type textarea "hw"
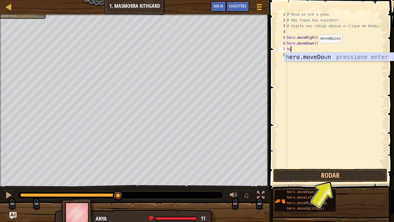
click at [314, 58] on div "h ero.moveDo w n pressione enter" at bounding box center [339, 65] width 109 height 26
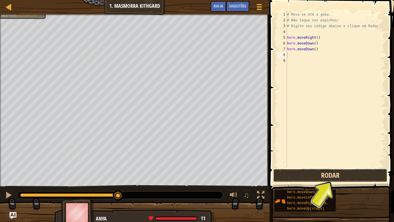
click at [330, 175] on button "Rodar" at bounding box center [330, 174] width 114 height 13
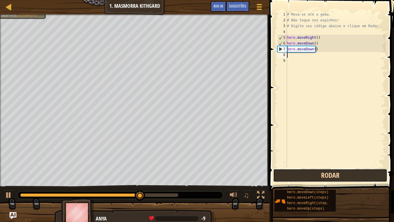
click at [335, 170] on button "Rodar" at bounding box center [330, 174] width 114 height 13
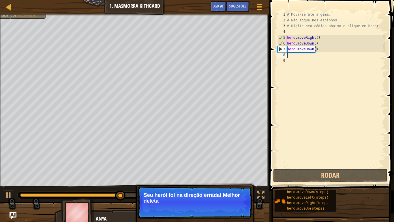
click at [319, 54] on div "# Mova-se até a gema. # Não toque nos espinhos! # Digite seu código abaixo e cl…" at bounding box center [336, 95] width 100 height 167
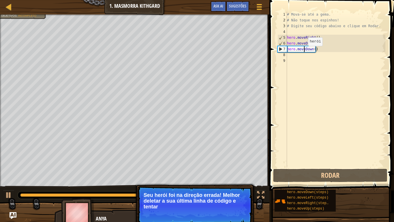
click at [303, 52] on div "# Mova-se até a gema. # Não toque nos espinhos! # Digite seu código abaixo e cl…" at bounding box center [336, 95] width 100 height 167
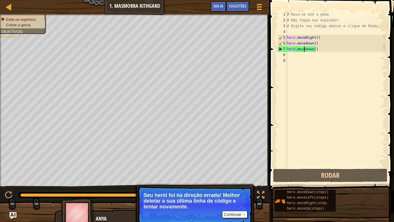
click at [322, 47] on div "# Mova-se até a gema. # Não toque nos espinhos! # Digite seu código abaixo e cl…" at bounding box center [336, 95] width 100 height 167
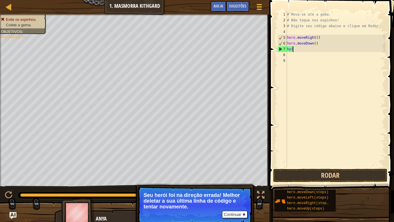
type textarea "h"
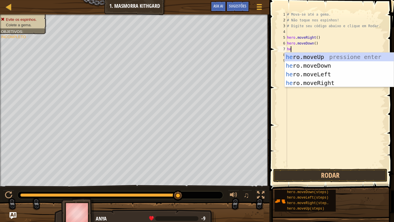
type textarea "her"
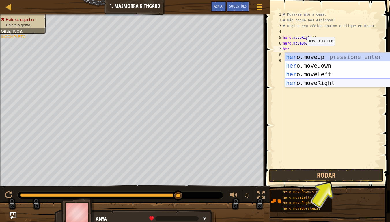
click at [327, 81] on div "her o.moveUp pressione enter her o.moveDown pressione enter her o.moveLeft pres…" at bounding box center [339, 78] width 109 height 52
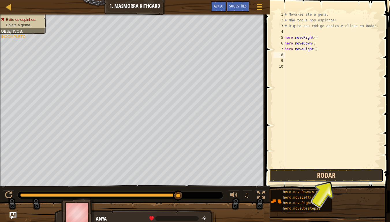
click at [302, 171] on button "Rodar" at bounding box center [326, 174] width 114 height 13
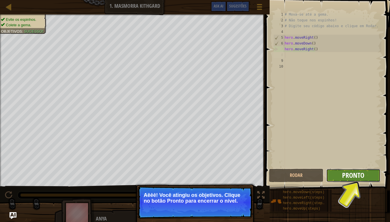
click at [357, 175] on span "Pronto" at bounding box center [353, 174] width 22 height 9
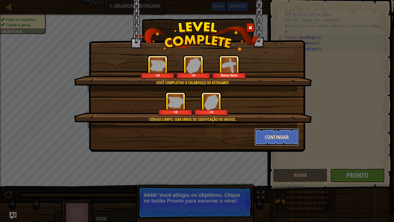
click at [268, 139] on button "Continuar" at bounding box center [277, 136] width 45 height 17
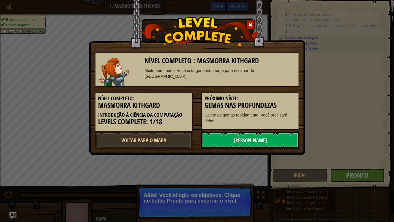
click at [265, 140] on link "[PERSON_NAME]" at bounding box center [250, 139] width 98 height 17
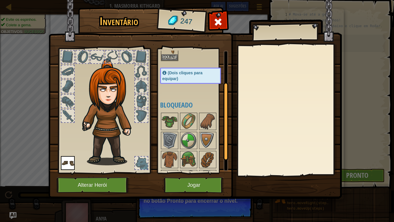
scroll to position [66, 0]
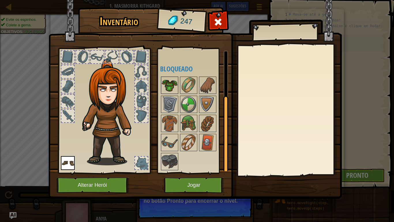
click at [172, 88] on img at bounding box center [170, 85] width 16 height 16
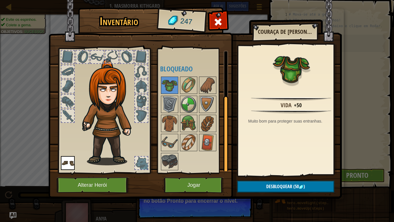
click at [281, 171] on div "Vida +50 Muito bom para proteger suas entranhas." at bounding box center [291, 110] width 106 height 130
click at [287, 175] on span "Desbloquear" at bounding box center [279, 186] width 26 height 6
click at [263, 175] on button "Confirmar" at bounding box center [285, 186] width 97 height 12
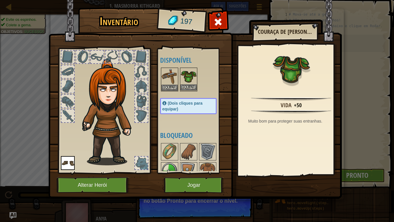
click at [183, 83] on img at bounding box center [189, 76] width 16 height 16
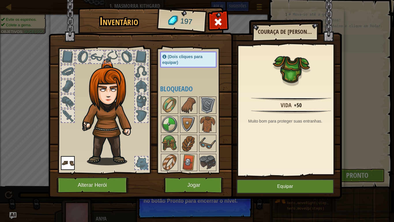
scroll to position [47, 0]
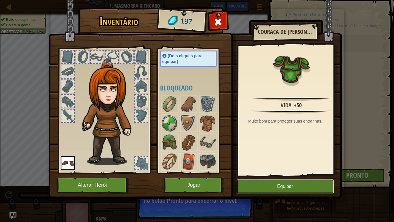
click at [287, 175] on button "Equipar" at bounding box center [285, 186] width 97 height 14
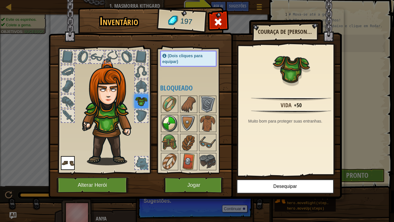
click at [176, 121] on img at bounding box center [170, 123] width 16 height 16
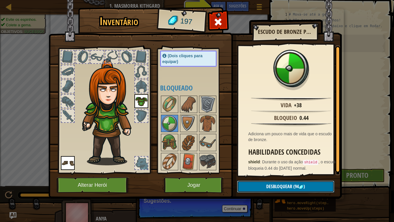
drag, startPoint x: 299, startPoint y: 184, endPoint x: 294, endPoint y: 183, distance: 4.9
click at [296, 175] on button "Desbloquear (94 )" at bounding box center [285, 186] width 97 height 12
click at [286, 175] on button "Confirmar" at bounding box center [285, 186] width 97 height 12
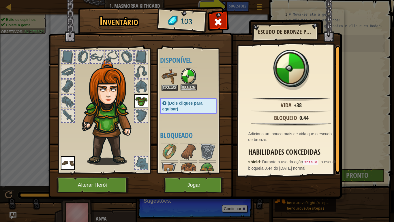
click at [190, 83] on img at bounding box center [189, 76] width 16 height 16
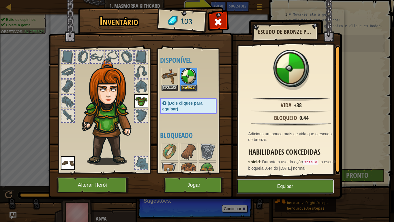
click at [281, 175] on button "Equipar" at bounding box center [285, 186] width 97 height 14
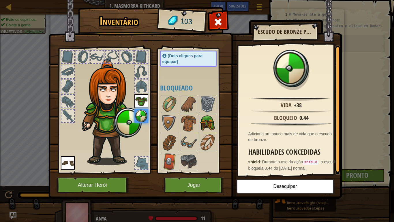
click at [210, 122] on img at bounding box center [208, 123] width 16 height 16
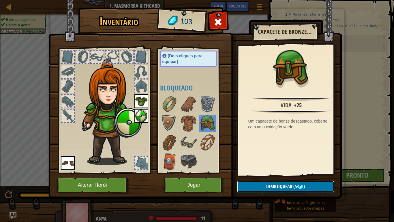
click at [278, 175] on span "Desbloquear" at bounding box center [279, 186] width 26 height 6
click at [273, 175] on button "Confirmar" at bounding box center [285, 186] width 97 height 12
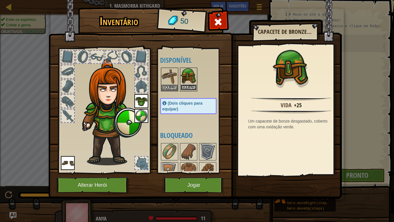
click at [189, 84] on button "Equipar" at bounding box center [189, 87] width 16 height 6
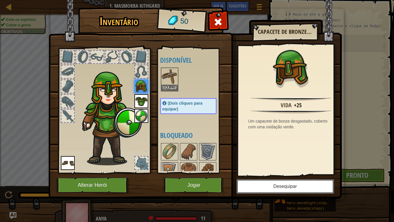
click at [268, 175] on button "Desequipar" at bounding box center [285, 186] width 97 height 14
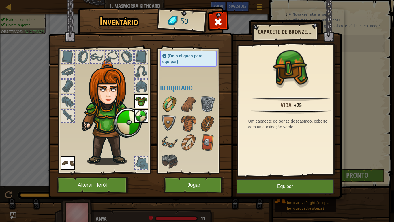
click at [162, 100] on img at bounding box center [170, 104] width 16 height 16
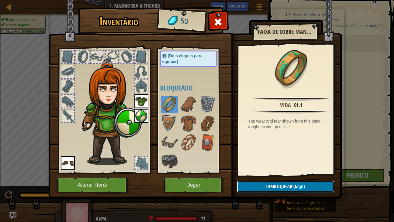
drag, startPoint x: 275, startPoint y: 186, endPoint x: 277, endPoint y: 180, distance: 6.9
click at [275, 175] on span "Desbloquear" at bounding box center [279, 186] width 26 height 6
click at [293, 175] on span "(67" at bounding box center [295, 186] width 7 height 6
click at [294, 175] on span "(67" at bounding box center [295, 186] width 7 height 6
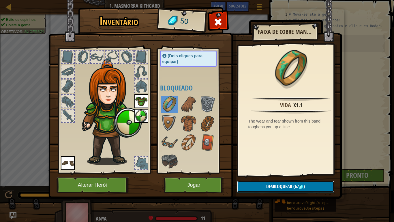
click at [294, 175] on span "(67" at bounding box center [295, 186] width 7 height 6
click at [295, 175] on span "(67" at bounding box center [295, 186] width 7 height 6
click at [350, 175] on div "Inventário 50 Disponível [GEOGRAPHIC_DATA] [GEOGRAPHIC_DATA] [GEOGRAPHIC_DATA] …" at bounding box center [197, 111] width 394 height 222
click at [352, 175] on div "Inventário 50 Disponível [GEOGRAPHIC_DATA] [GEOGRAPHIC_DATA] [GEOGRAPHIC_DATA] …" at bounding box center [197, 111] width 394 height 222
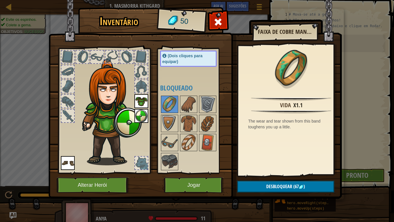
click at [352, 175] on div "Inventário 50 Disponível [GEOGRAPHIC_DATA] [GEOGRAPHIC_DATA] [GEOGRAPHIC_DATA] …" at bounding box center [197, 111] width 394 height 222
click at [308, 175] on img at bounding box center [194, 93] width 293 height 209
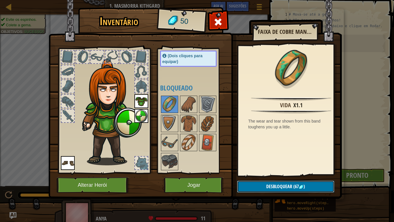
click at [301, 175] on img at bounding box center [301, 186] width 5 height 5
click at [302, 175] on img at bounding box center [301, 186] width 5 height 5
click at [238, 71] on div "Vida x1.1 The wear and tear shown from this band toughens you up a little." at bounding box center [291, 110] width 106 height 130
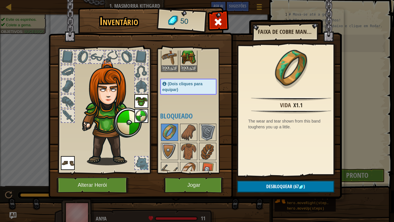
scroll to position [0, 0]
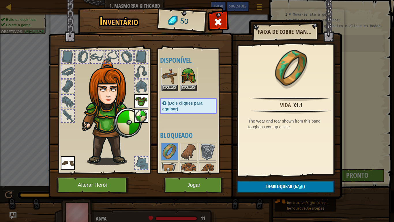
click at [146, 91] on div at bounding box center [141, 86] width 13 height 13
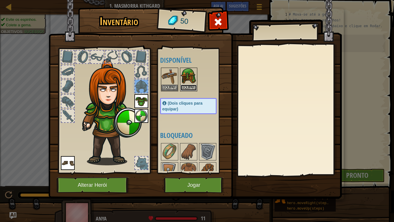
drag, startPoint x: 190, startPoint y: 84, endPoint x: 214, endPoint y: 75, distance: 25.7
click at [190, 85] on button "Equipar" at bounding box center [189, 88] width 16 height 6
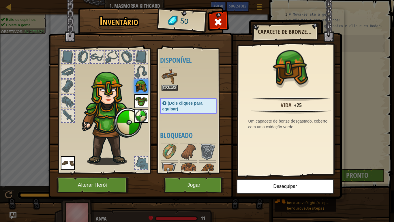
click at [380, 122] on div "Inventário 50 Disponível [GEOGRAPHIC_DATA] [GEOGRAPHIC_DATA] [GEOGRAPHIC_DATA] …" at bounding box center [197, 111] width 394 height 222
click at [198, 175] on button "Jogar" at bounding box center [194, 185] width 60 height 16
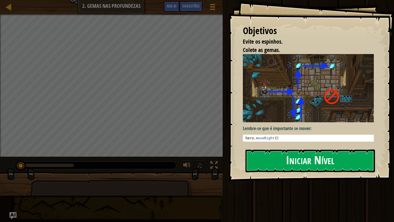
click at [272, 164] on button "Iniciar Nível" at bounding box center [310, 160] width 130 height 23
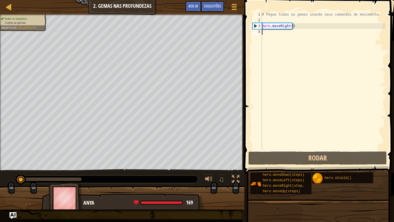
scroll to position [3, 0]
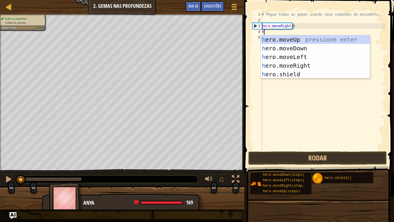
type textarea "hw"
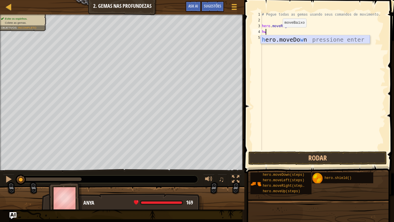
click at [274, 40] on div "h ero.moveDo w n pressione enter" at bounding box center [315, 48] width 109 height 26
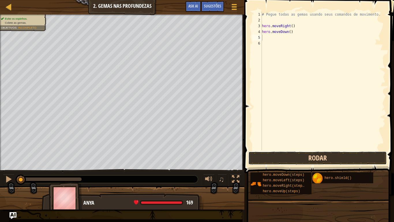
click at [271, 155] on button "Rodar" at bounding box center [317, 157] width 138 height 13
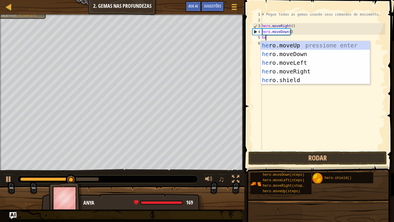
type textarea "her"
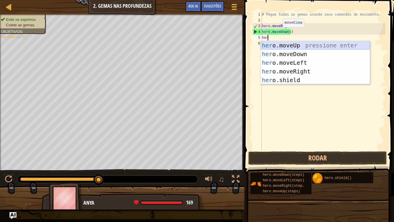
click at [293, 46] on div "her o.moveUp pressione enter her o.moveDown pressione enter her o.moveLeft pres…" at bounding box center [315, 71] width 109 height 61
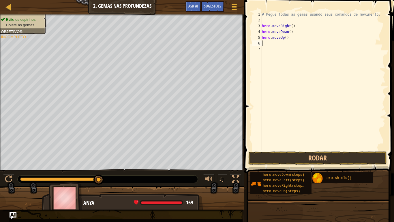
click at [279, 55] on div "# Pegue todas as gemas usando seus comandos de movimento. hero . moveRight ( ) …" at bounding box center [323, 87] width 125 height 150
click at [277, 162] on button "Rodar" at bounding box center [317, 157] width 138 height 13
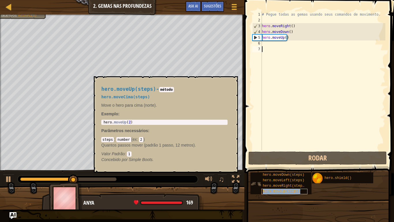
click at [288, 175] on span "hero.moveUp(steps)" at bounding box center [281, 191] width 37 height 4
click at [270, 86] on div "# Pegue todas as gemas usando seus comandos de movimento. hero . moveRight ( ) …" at bounding box center [323, 87] width 125 height 150
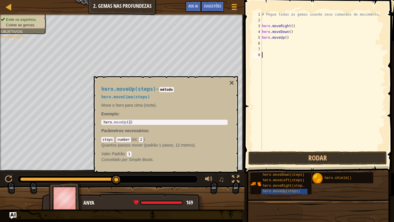
click at [284, 111] on div "# Pegue todas as gemas usando seus comandos de movimento. hero . moveRight ( ) …" at bounding box center [323, 87] width 125 height 150
click at [230, 80] on button "×" at bounding box center [231, 83] width 5 height 8
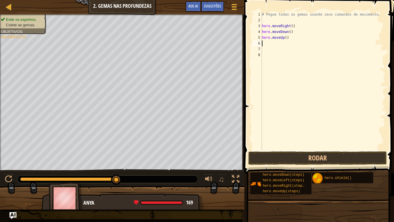
click at [267, 43] on div "# Pegue todas as gemas usando seus comandos de movimento. hero . moveRight ( ) …" at bounding box center [323, 87] width 125 height 150
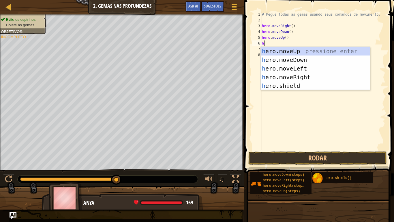
type textarea "he"
click at [305, 53] on div "he ro.moveUp pressione enter he ro.moveDown pressione enter he ro.moveLeft pres…" at bounding box center [315, 77] width 109 height 61
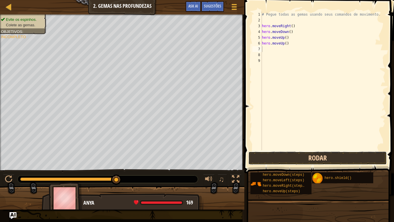
click at [340, 155] on button "Rodar" at bounding box center [317, 157] width 138 height 13
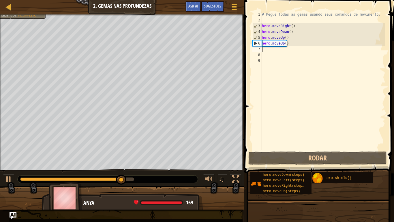
type textarea "h"
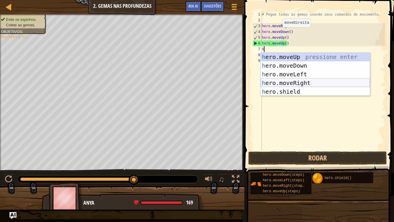
click at [298, 79] on div "h ero.moveUp pressione enter h ero.moveDown pressione enter h ero.moveLeft pres…" at bounding box center [315, 82] width 109 height 61
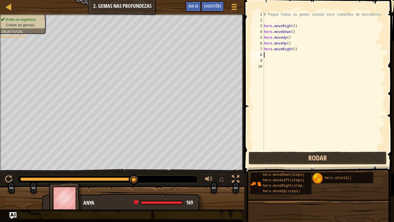
click at [329, 155] on button "Rodar" at bounding box center [317, 157] width 138 height 13
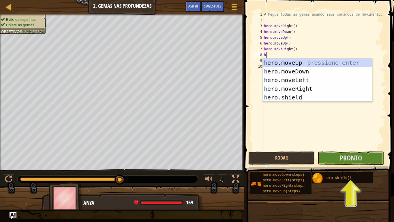
type textarea "her"
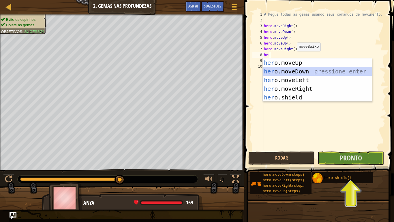
click at [303, 69] on div "her o.moveUp pressione enter her o.moveDown pressione enter her o.moveLeft pres…" at bounding box center [317, 88] width 109 height 61
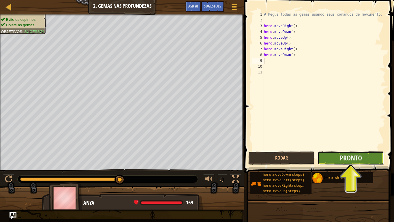
click at [329, 157] on button "Pronto" at bounding box center [351, 157] width 66 height 13
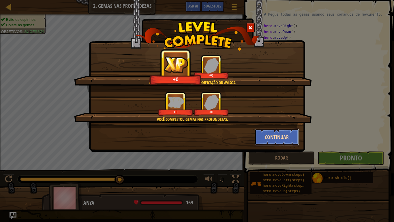
click at [272, 134] on button "Continuar" at bounding box center [277, 136] width 45 height 17
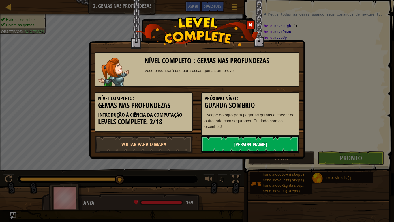
drag, startPoint x: 221, startPoint y: 145, endPoint x: 224, endPoint y: 143, distance: 3.2
click at [224, 143] on link "[PERSON_NAME]" at bounding box center [250, 143] width 98 height 17
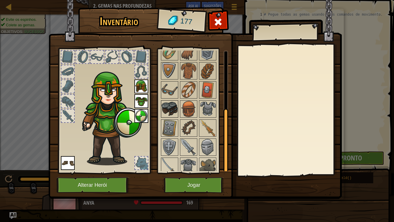
scroll to position [104, 0]
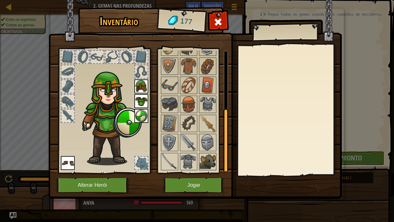
click at [201, 160] on img at bounding box center [208, 161] width 16 height 16
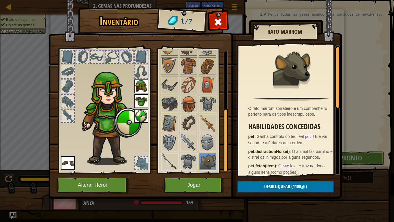
click at [168, 159] on img at bounding box center [170, 161] width 16 height 16
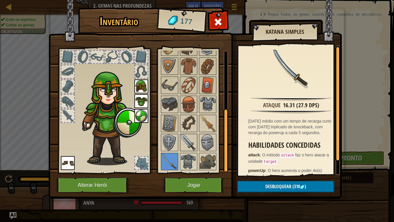
click at [184, 136] on img at bounding box center [189, 142] width 16 height 16
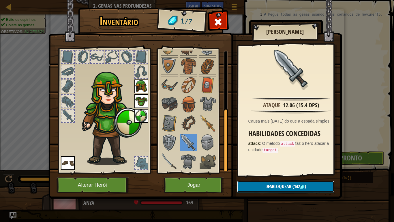
click at [307, 175] on button "Desbloquear (142 )" at bounding box center [285, 186] width 97 height 12
click at [307, 175] on button "Confirmar" at bounding box center [285, 186] width 97 height 12
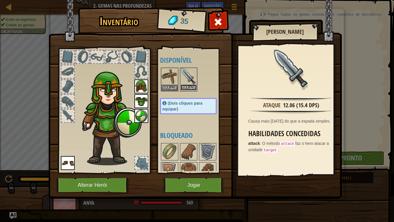
click at [187, 86] on button "Equipar" at bounding box center [189, 87] width 16 height 6
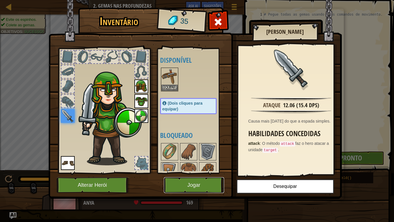
click at [183, 175] on button "Jogar" at bounding box center [194, 185] width 60 height 16
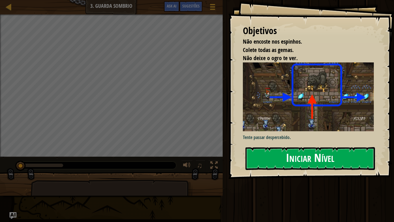
click at [302, 157] on button "Iniciar Nível" at bounding box center [310, 158] width 130 height 23
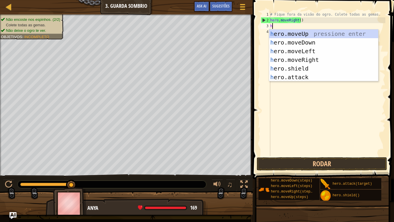
scroll to position [3, 0]
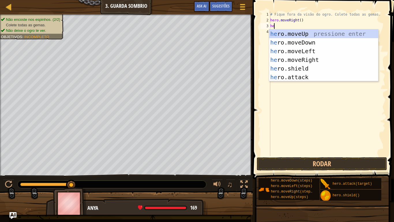
type textarea "hee"
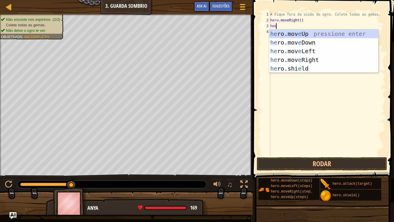
scroll to position [3, 0]
click at [305, 36] on div "he ro.mov e Up pressione enter he ro.mov e Down pressione enter he ro.mov e Lef…" at bounding box center [323, 59] width 109 height 61
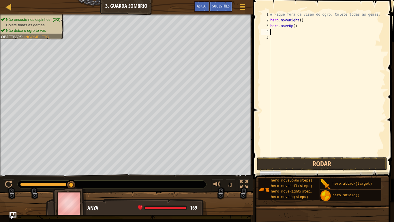
scroll to position [3, 0]
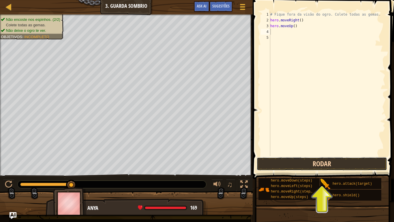
click at [326, 163] on button "Rodar" at bounding box center [322, 163] width 130 height 13
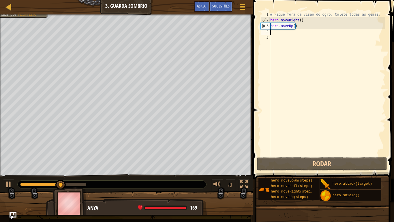
click at [285, 36] on div "# Fique fora da visão do ogro. Colete todas as gemas. hero . moveRight ( ) hero…" at bounding box center [327, 90] width 116 height 156
click at [281, 33] on div "# Fique fora da visão do ogro. Colete todas as gemas. hero . moveRight ( ) hero…" at bounding box center [327, 90] width 116 height 156
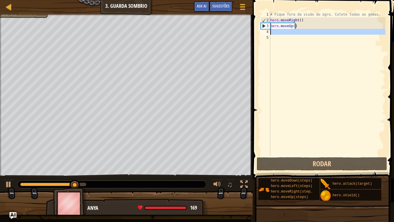
click at [287, 36] on div "# Fique fora da visão do ogro. Colete todas as gemas. hero . moveRight ( ) hero…" at bounding box center [327, 84] width 116 height 144
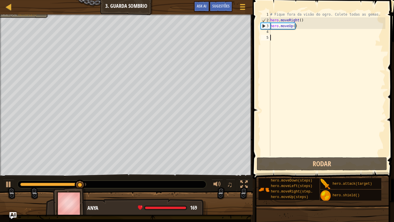
type textarea "h"
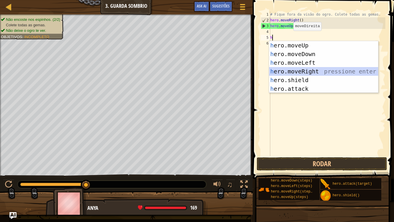
click at [310, 68] on div "h ero.moveUp pressione enter h ero.moveDown pressione enter h ero.moveLeft pres…" at bounding box center [323, 75] width 109 height 69
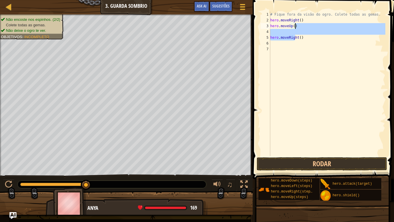
drag, startPoint x: 295, startPoint y: 38, endPoint x: 299, endPoint y: 27, distance: 11.8
click at [299, 27] on div "# Fique fora da visão do ogro. Colete todas as gemas. hero . moveRight ( ) hero…" at bounding box center [327, 90] width 116 height 156
type textarea "hero.moveUp()"
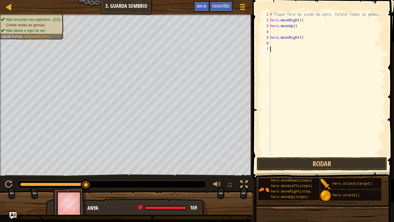
click at [322, 54] on div "# Fique fora da visão do ogro. Colete todas as gemas. hero . moveRight ( ) hero…" at bounding box center [327, 90] width 116 height 156
click at [257, 42] on div "1 2 3 4 5 6 7 # Fique fora da visão do ogro. Colete todas as gemas. hero . move…" at bounding box center [322, 101] width 143 height 196
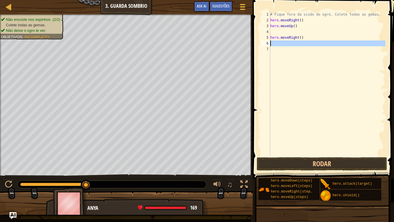
drag, startPoint x: 394, startPoint y: 48, endPoint x: 389, endPoint y: 45, distance: 4.9
click at [389, 46] on span at bounding box center [324, 81] width 146 height 196
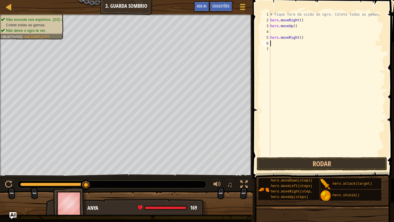
click at [385, 37] on div "1 2 3 4 5 6 7 # Fique fora da visão do ogro. Colete todas as gemas. hero . move…" at bounding box center [322, 101] width 143 height 196
click at [375, 36] on div "# Fique fora da visão do ogro. Colete todas as gemas. hero . moveRight ( ) hero…" at bounding box center [327, 90] width 116 height 156
type textarea "hero.moveRight()"
drag, startPoint x: 375, startPoint y: 36, endPoint x: 361, endPoint y: 49, distance: 19.4
click at [363, 47] on div "# Fique fora da visão do ogro. Colete todas as gemas. hero . moveRight ( ) hero…" at bounding box center [327, 90] width 116 height 156
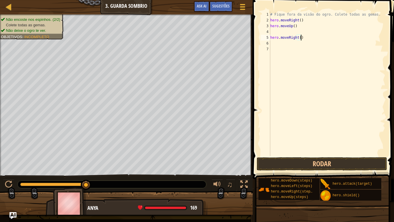
click at [361, 49] on div "# Fique fora da visão do ogro. Colete todas as gemas. hero . moveRight ( ) hero…" at bounding box center [327, 84] width 116 height 144
click at [361, 49] on div "# Fique fora da visão do ogro. Colete todas as gemas. hero . moveRight ( ) hero…" at bounding box center [327, 90] width 116 height 156
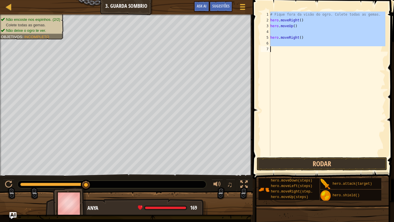
click at [389, 53] on span at bounding box center [324, 81] width 146 height 196
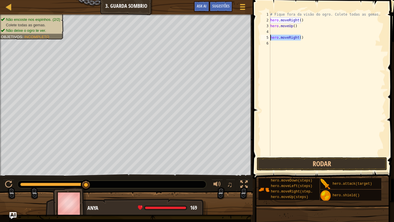
drag, startPoint x: 306, startPoint y: 37, endPoint x: 260, endPoint y: 41, distance: 45.8
click at [264, 39] on div "1 2 3 4 5 6 # Fique fora da visão do ogro. Colete todas as gemas. hero . moveRi…" at bounding box center [323, 84] width 126 height 144
type textarea "hero.moveRight()"
click at [281, 32] on div "# Fique fora da visão do ogro. Colete todas as gemas. hero . moveRight ( ) hero…" at bounding box center [327, 90] width 116 height 156
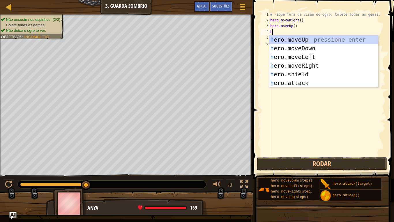
type textarea "he"
click at [306, 40] on div "he ro.moveUp pressione enter he ro.moveDown pressione enter he ro.moveLeft pres…" at bounding box center [323, 69] width 109 height 69
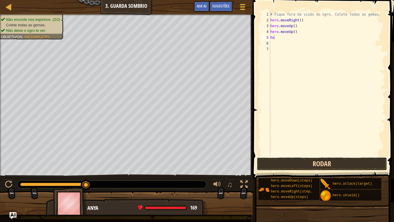
click at [342, 170] on button "Rodar" at bounding box center [322, 163] width 130 height 13
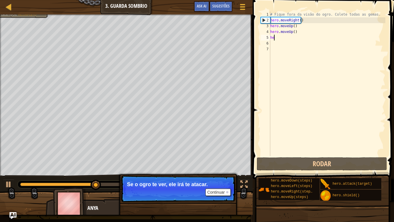
type textarea "her"
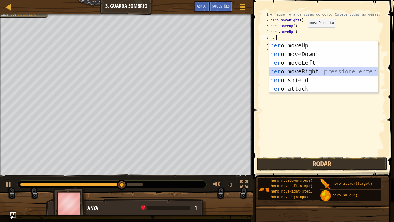
click at [309, 70] on div "her o.moveUp pressione enter her o.moveDown pressione enter her o.moveLeft pres…" at bounding box center [323, 75] width 109 height 69
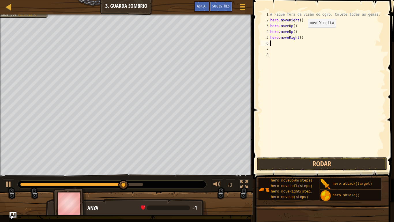
scroll to position [3, 0]
click at [297, 45] on div "# Fique fora da visão do ogro. Colete todas as gemas. hero . moveRight ( ) hero…" at bounding box center [327, 90] width 116 height 156
type textarea "h"
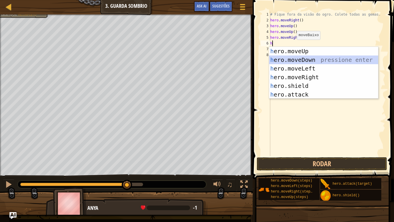
click at [297, 56] on div "h ero.moveUp pressione enter h ero.moveDown pressione enter h ero.moveLeft pres…" at bounding box center [323, 81] width 109 height 69
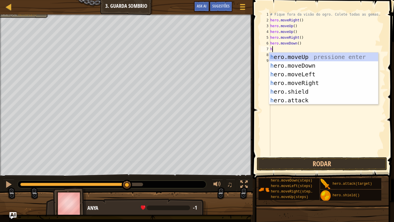
type textarea "he"
click at [309, 83] on div "he ro.moveUp pressione enter he ro.moveDown pressione enter he ro.moveLeft pres…" at bounding box center [323, 86] width 109 height 69
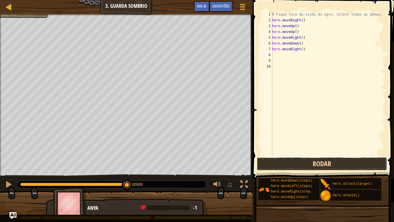
click at [303, 160] on button "Rodar" at bounding box center [322, 163] width 130 height 13
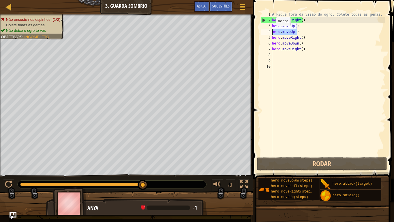
drag, startPoint x: 294, startPoint y: 32, endPoint x: 263, endPoint y: 31, distance: 31.5
click at [263, 31] on div "1 2 3 4 5 6 7 8 9 10 # Fique fora da visão do ogro. Colete todas as gemas. hero…" at bounding box center [323, 84] width 126 height 144
type textarea "hero.moveUp()"
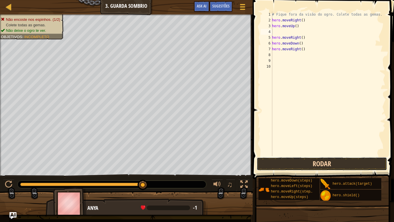
click at [323, 167] on button "Rodar" at bounding box center [322, 163] width 130 height 13
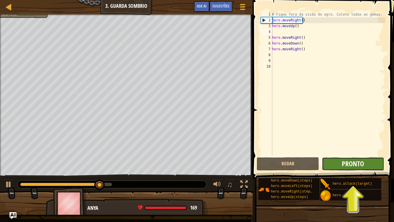
click at [357, 160] on span "Pronto" at bounding box center [353, 163] width 22 height 9
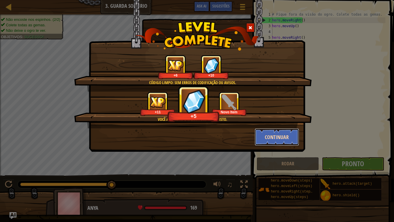
click at [266, 138] on button "Continuar" at bounding box center [277, 136] width 45 height 17
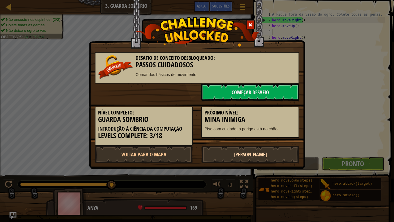
click at [264, 153] on link "[PERSON_NAME]" at bounding box center [250, 153] width 98 height 17
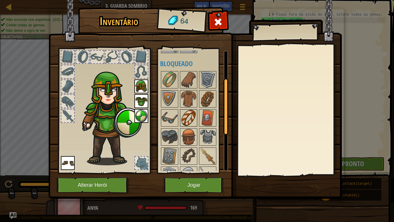
scroll to position [53, 0]
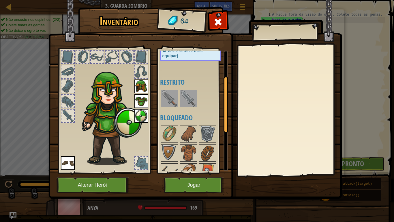
click at [194, 96] on img at bounding box center [189, 98] width 16 height 16
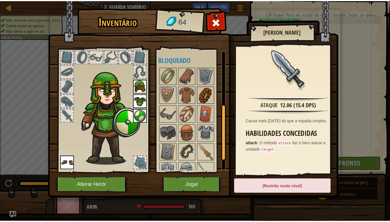
scroll to position [140, 0]
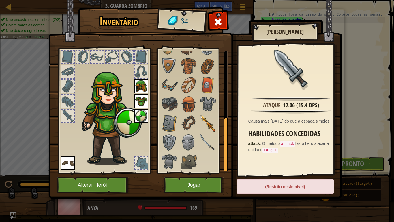
click at [210, 125] on img at bounding box center [208, 123] width 16 height 16
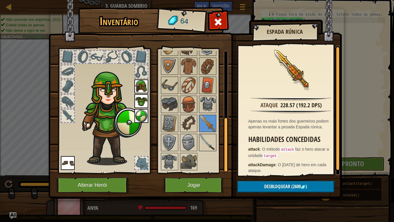
click at [215, 141] on img at bounding box center [208, 142] width 16 height 16
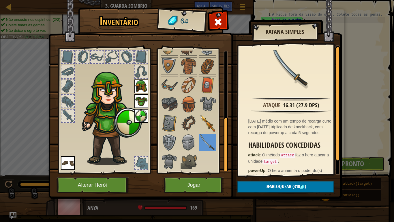
click at [205, 129] on img at bounding box center [208, 123] width 16 height 16
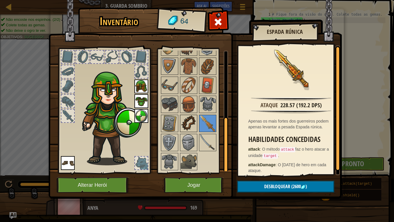
click at [193, 127] on img at bounding box center [189, 123] width 16 height 16
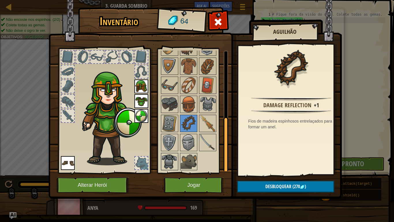
click at [178, 161] on div at bounding box center [169, 161] width 17 height 17
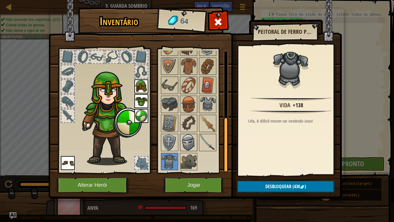
click at [187, 142] on img at bounding box center [189, 142] width 16 height 16
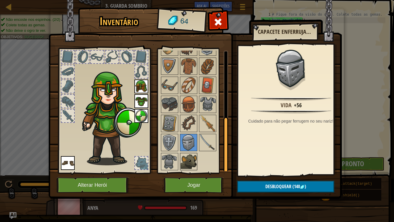
click at [181, 153] on div at bounding box center [188, 161] width 17 height 17
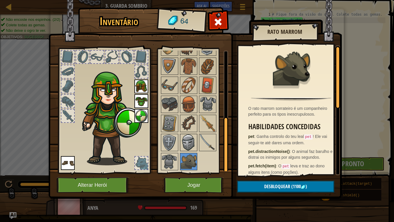
drag, startPoint x: 190, startPoint y: 145, endPoint x: 195, endPoint y: 144, distance: 4.6
click at [191, 145] on img at bounding box center [189, 142] width 16 height 16
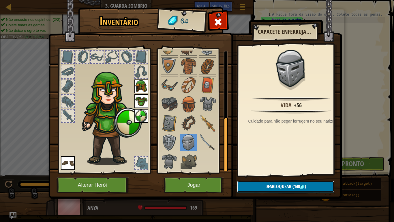
drag, startPoint x: 282, startPoint y: 190, endPoint x: 286, endPoint y: 181, distance: 10.1
click at [285, 175] on button "Desbloquear (140 )" at bounding box center [285, 186] width 97 height 12
drag, startPoint x: 1, startPoint y: 0, endPoint x: 19, endPoint y: 0, distance: 17.6
click at [19, 0] on div "Inventário 64 Disponível [GEOGRAPHIC_DATA] [GEOGRAPHIC_DATA] [GEOGRAPHIC_DATA] …" at bounding box center [197, 111] width 394 height 222
drag, startPoint x: 52, startPoint y: 58, endPoint x: 92, endPoint y: 148, distance: 98.9
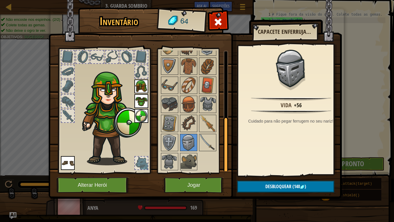
click at [75, 100] on div "Inventário 64 Disponível [GEOGRAPHIC_DATA] [GEOGRAPHIC_DATA] [GEOGRAPHIC_DATA] …" at bounding box center [197, 111] width 394 height 222
drag, startPoint x: 93, startPoint y: 157, endPoint x: 203, endPoint y: 221, distance: 128.2
click at [130, 175] on div "Inventário 64 Disponível [GEOGRAPHIC_DATA] [GEOGRAPHIC_DATA] [GEOGRAPHIC_DATA] …" at bounding box center [197, 111] width 394 height 222
click at [205, 175] on img at bounding box center [194, 93] width 293 height 209
click at [202, 175] on button "Jogar" at bounding box center [194, 185] width 60 height 16
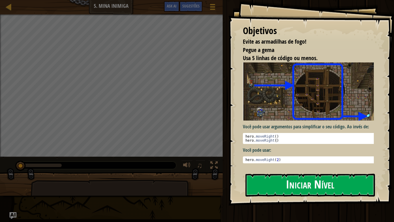
click at [289, 173] on button "Iniciar Nível" at bounding box center [310, 184] width 130 height 23
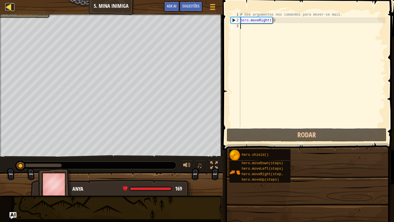
click at [8, 3] on div at bounding box center [8, 6] width 7 height 7
select select "pt-BR"
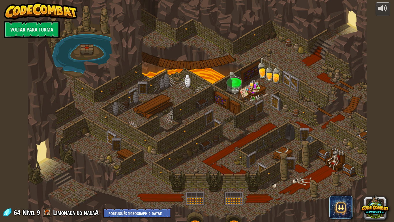
select select "pt-BR"
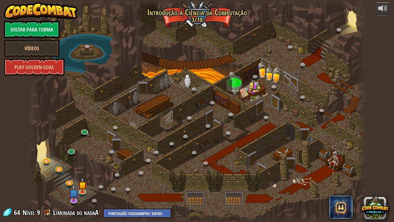
select select "pt-BR"
click at [30, 28] on link "Voltar para Turma" at bounding box center [32, 29] width 56 height 17
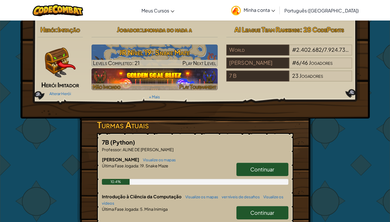
click at [175, 81] on img at bounding box center [154, 79] width 126 height 22
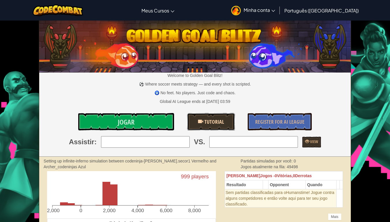
click at [219, 128] on link "Tutorial" at bounding box center [211, 121] width 48 height 17
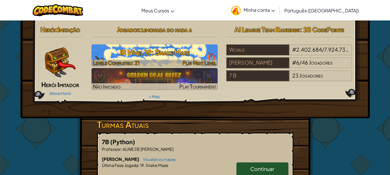
click at [166, 57] on h3 "JR Nível 19: Snake Maze" at bounding box center [154, 52] width 126 height 13
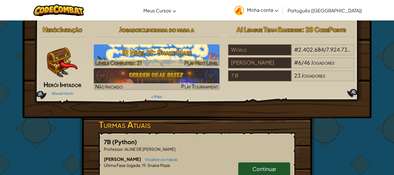
select select "pt-BR"
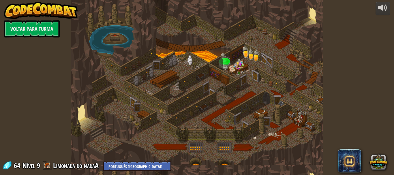
select select "pt-BR"
